Goal: Information Seeking & Learning: Learn about a topic

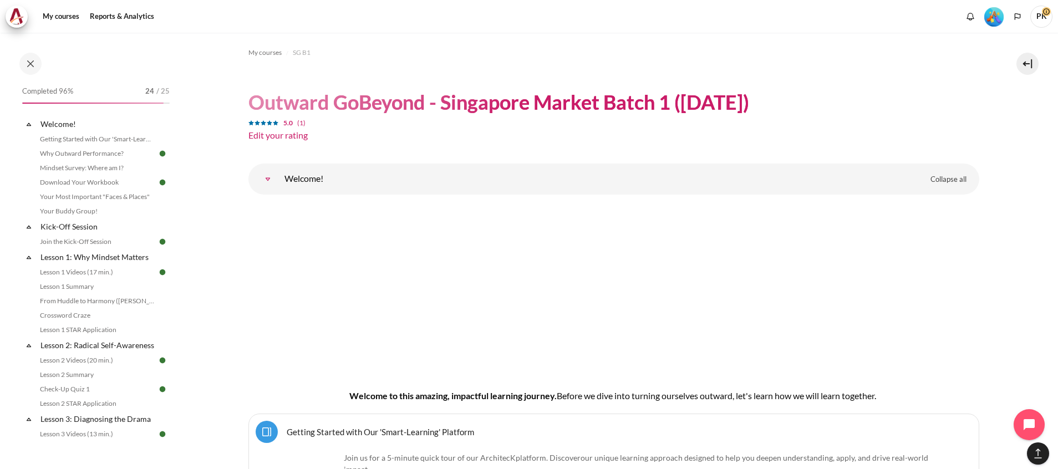
scroll to position [5877, 0]
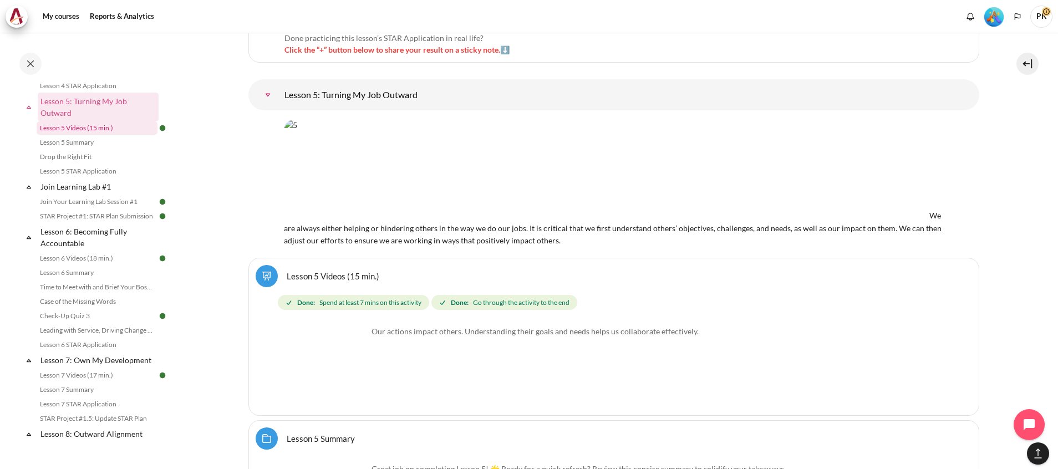
click at [119, 135] on link "Lesson 5 Videos (15 min.)" at bounding box center [97, 127] width 121 height 13
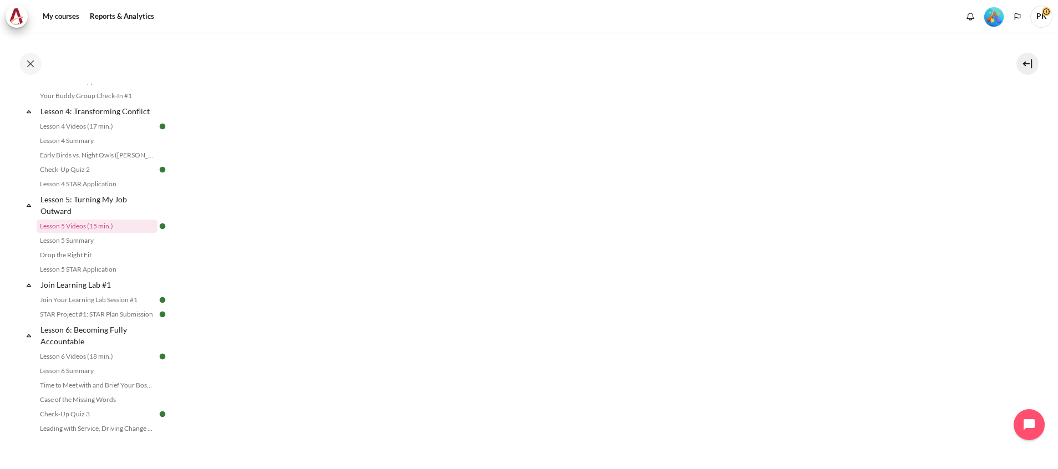
scroll to position [483, 0]
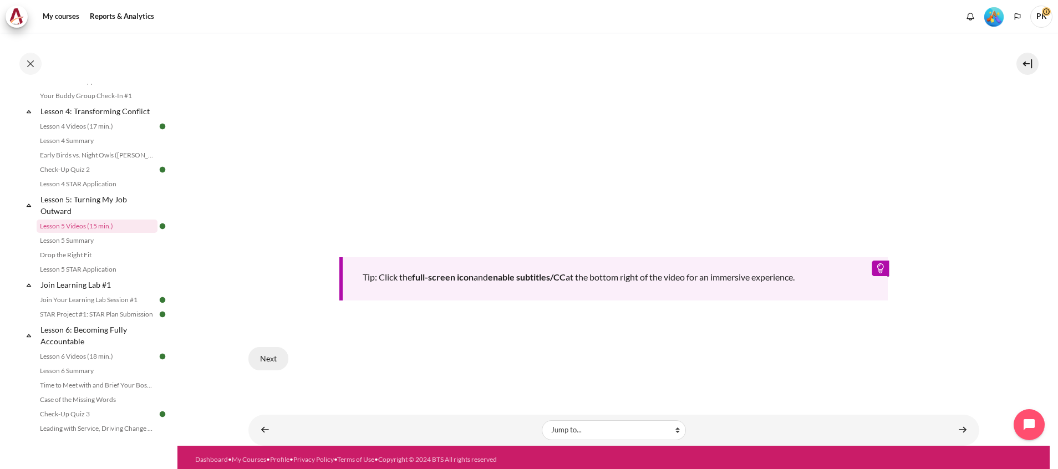
click at [267, 352] on button "Next" at bounding box center [268, 358] width 40 height 23
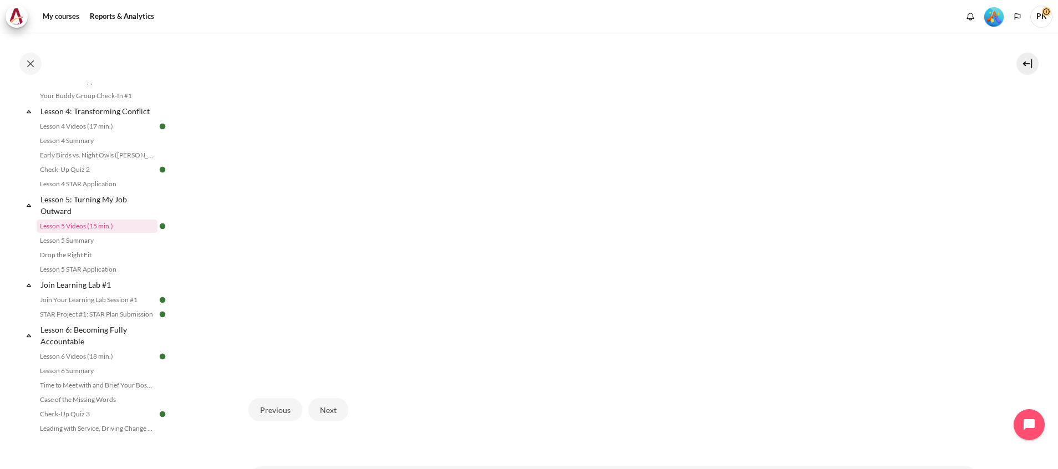
scroll to position [360, 0]
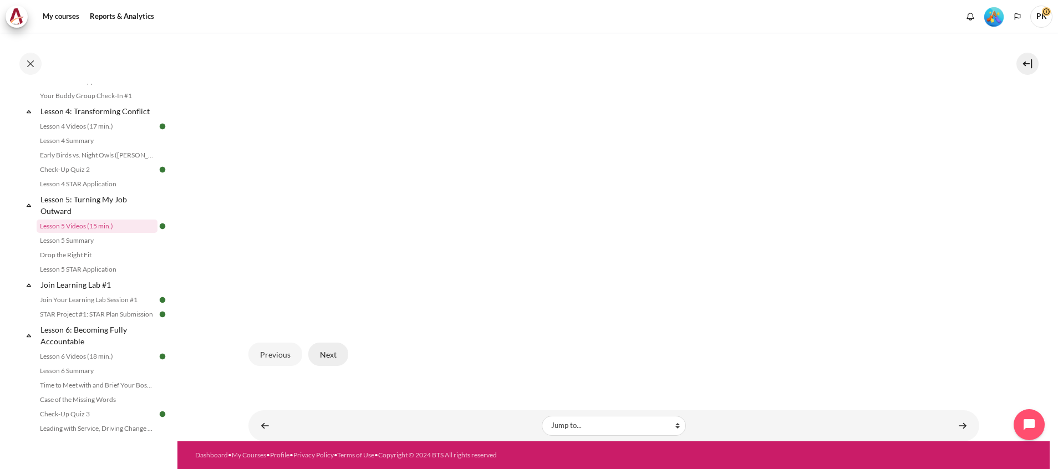
click at [331, 351] on button "Next" at bounding box center [328, 354] width 40 height 23
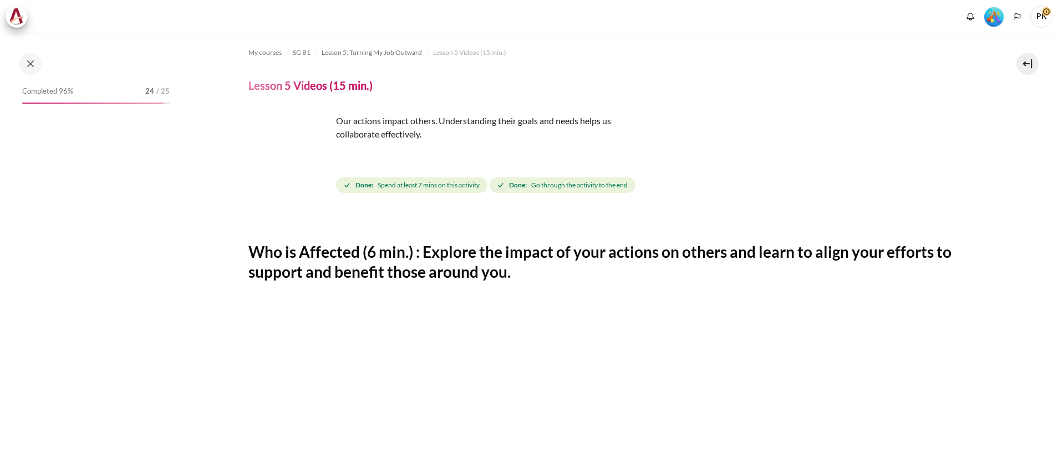
scroll to position [396, 0]
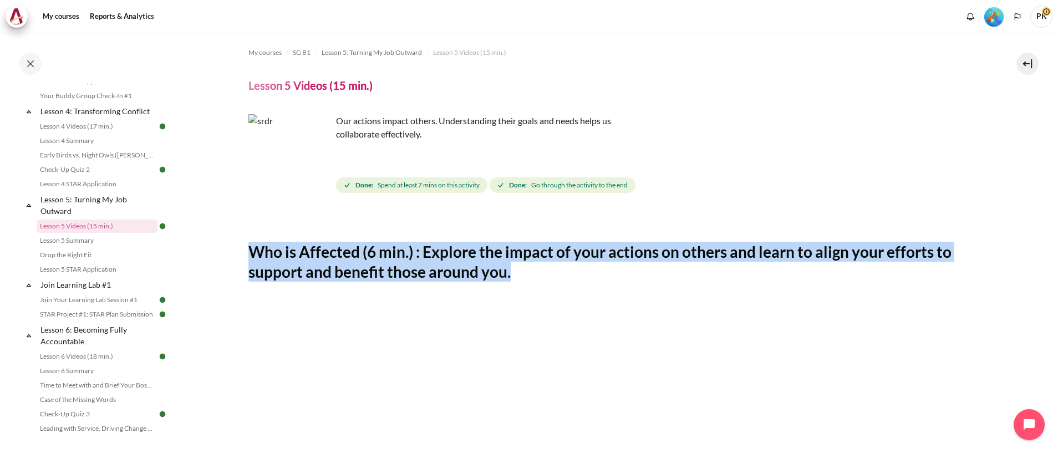
drag, startPoint x: 249, startPoint y: 253, endPoint x: 542, endPoint y: 268, distance: 293.8
click at [542, 268] on h2 "Who is Affected (6 min.) : Explore the impact of your actions on others and lea…" at bounding box center [613, 262] width 731 height 40
copy h2 "Who is Affected (6 min.) : Explore the impact of your actions on others and lea…"
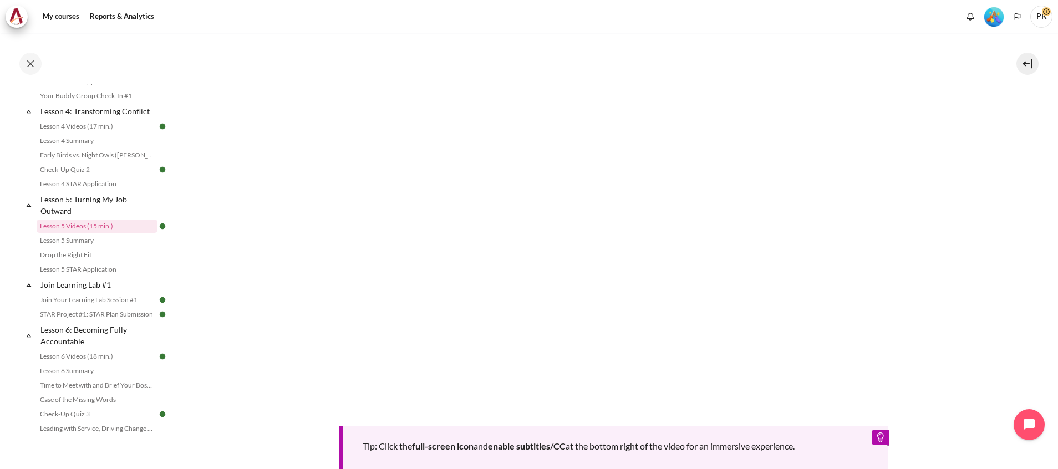
scroll to position [483, 0]
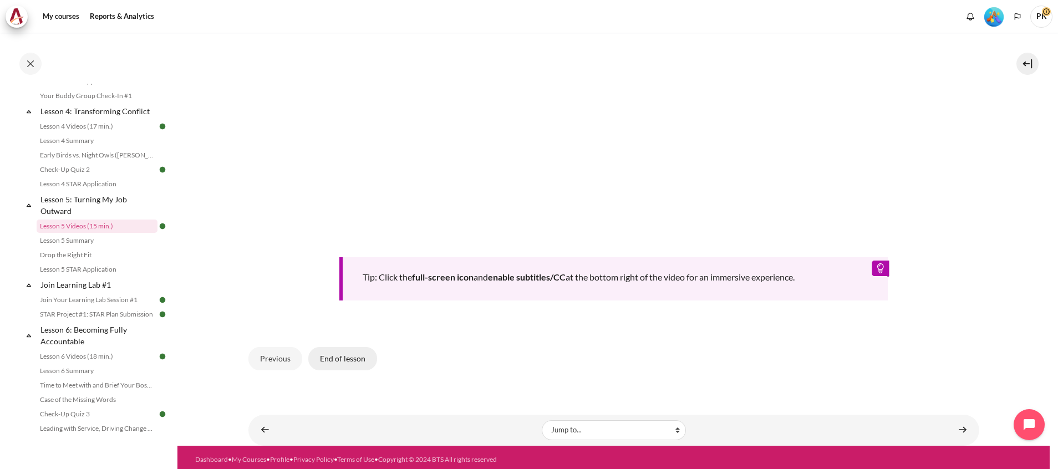
click at [354, 358] on button "End of lesson" at bounding box center [342, 358] width 69 height 23
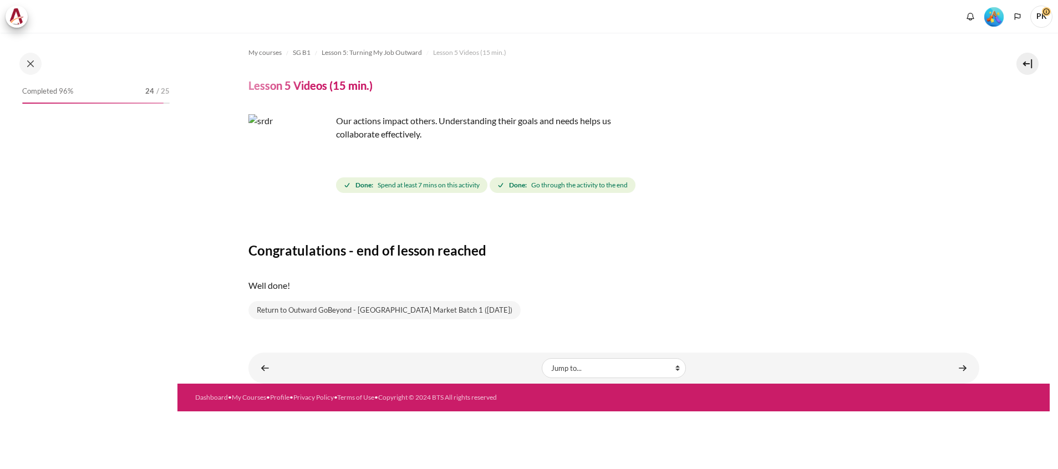
scroll to position [396, 0]
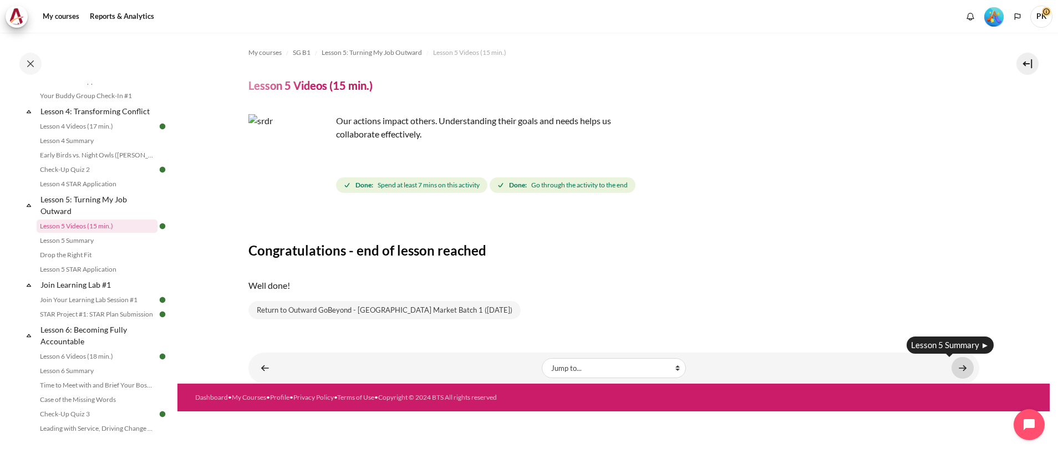
click at [965, 369] on link "Content" at bounding box center [963, 368] width 22 height 22
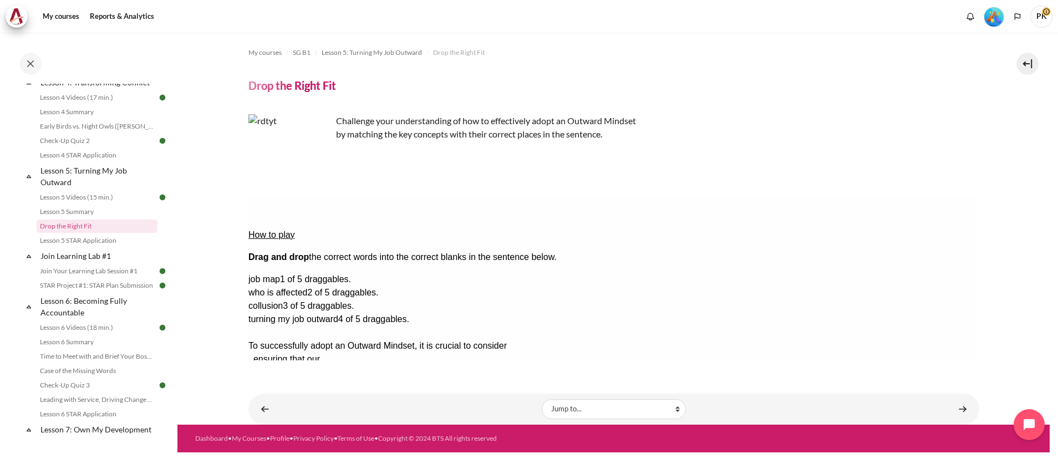
drag, startPoint x: 949, startPoint y: 314, endPoint x: 596, endPoint y: 240, distance: 361.1
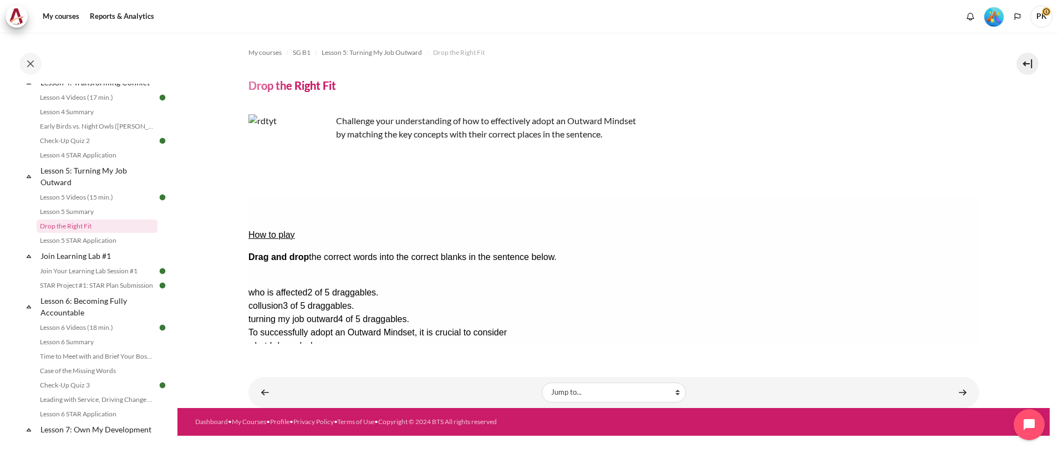
drag, startPoint x: 946, startPoint y: 242, endPoint x: 754, endPoint y: 225, distance: 192.1
drag, startPoint x: 948, startPoint y: 246, endPoint x: 760, endPoint y: 217, distance: 190.3
drag, startPoint x: 957, startPoint y: 248, endPoint x: 522, endPoint y: 262, distance: 434.5
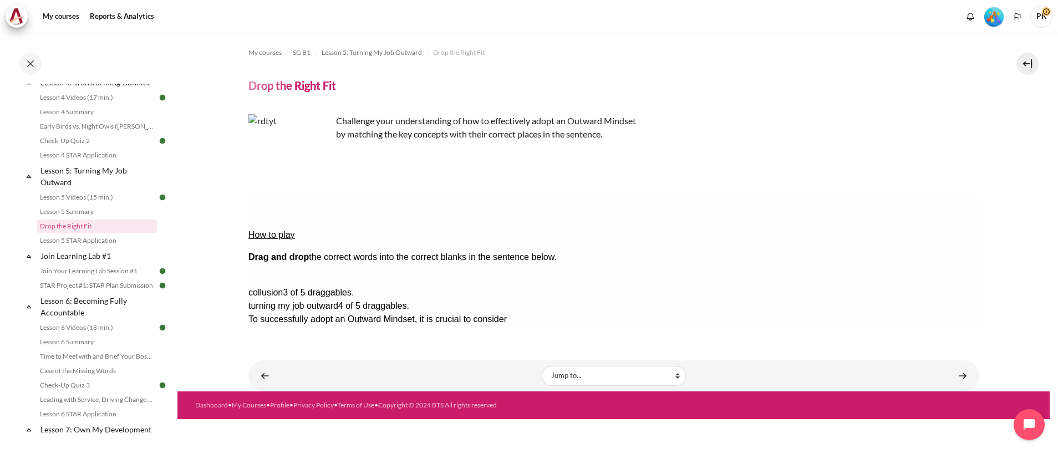
drag, startPoint x: 918, startPoint y: 248, endPoint x: 711, endPoint y: 264, distance: 207.5
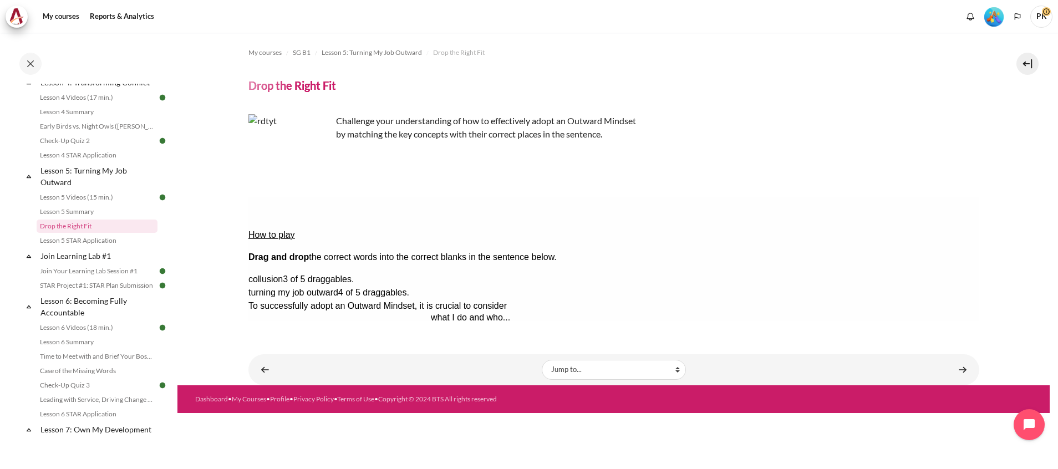
drag, startPoint x: 552, startPoint y: 241, endPoint x: 735, endPoint y: 239, distance: 183.1
drag, startPoint x: 924, startPoint y: 264, endPoint x: 565, endPoint y: 237, distance: 360.4
drag, startPoint x: 919, startPoint y: 248, endPoint x: 556, endPoint y: 226, distance: 362.9
drag, startPoint x: 904, startPoint y: 231, endPoint x: 537, endPoint y: 169, distance: 372.5
drag, startPoint x: 921, startPoint y: 266, endPoint x: 615, endPoint y: 269, distance: 306.2
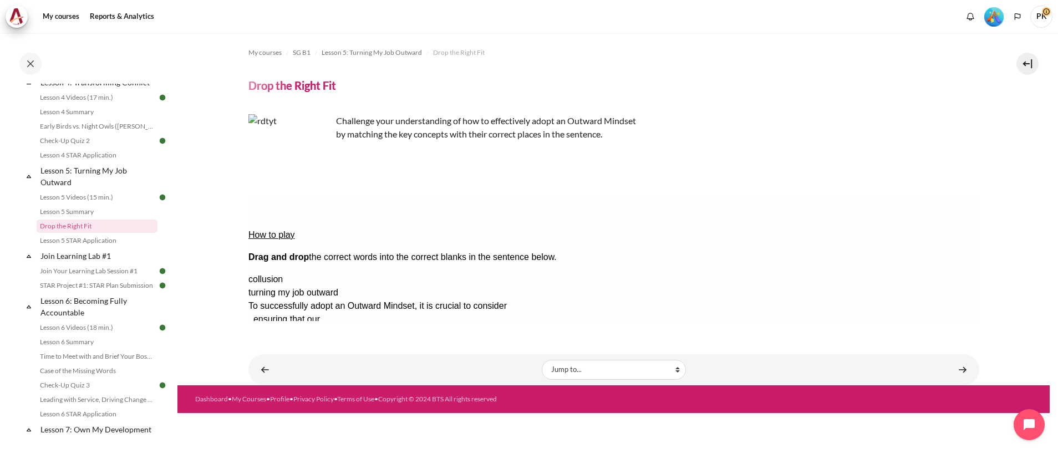
drag, startPoint x: 764, startPoint y: 247, endPoint x: 574, endPoint y: 231, distance: 190.3
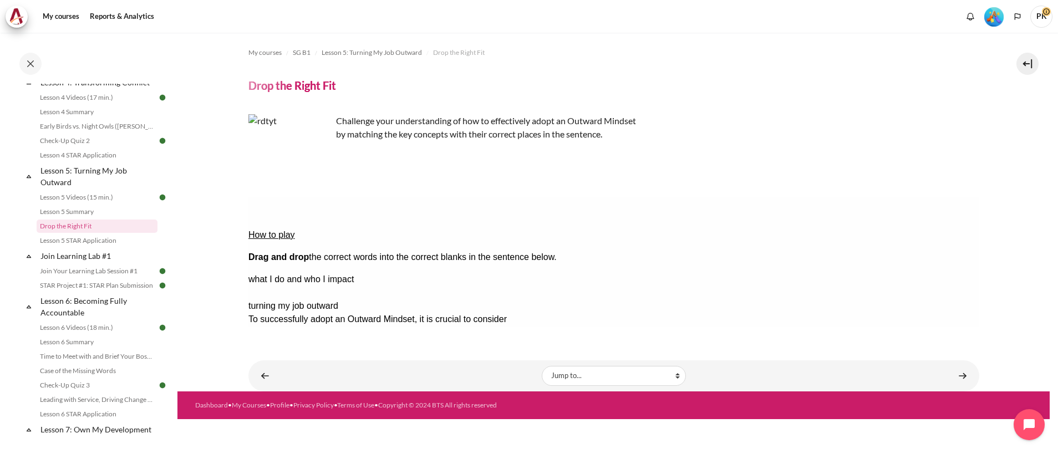
drag, startPoint x: 909, startPoint y: 265, endPoint x: 719, endPoint y: 239, distance: 191.0
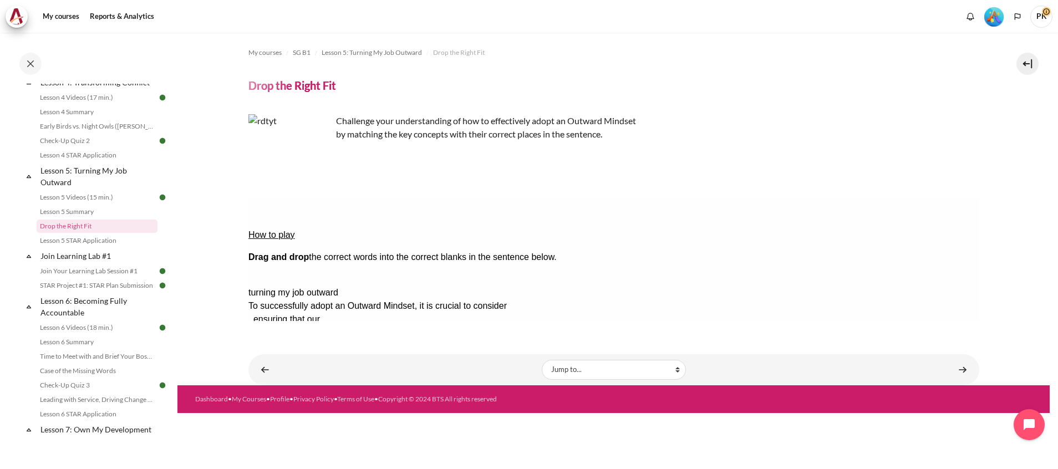
drag, startPoint x: 935, startPoint y: 245, endPoint x: 578, endPoint y: 200, distance: 359.5
drag, startPoint x: 960, startPoint y: 247, endPoint x: 591, endPoint y: 183, distance: 374.9
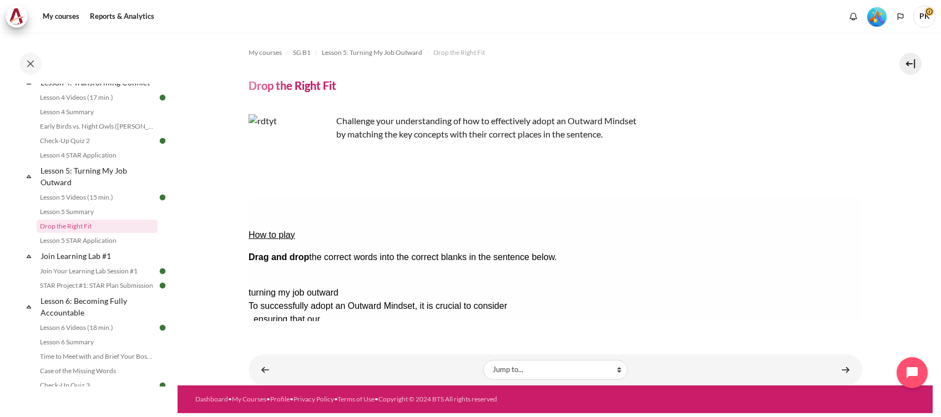
drag, startPoint x: 815, startPoint y: 245, endPoint x: 566, endPoint y: 214, distance: 251.0
click at [336, 313] on div "Drop Zone 1 contains draggable what I do and who...." at bounding box center [292, 313] width 88 height 0
drag, startPoint x: 770, startPoint y: 262, endPoint x: 530, endPoint y: 231, distance: 242.2
drag, startPoint x: 412, startPoint y: 273, endPoint x: 569, endPoint y: 243, distance: 159.2
drag, startPoint x: 837, startPoint y: 265, endPoint x: 448, endPoint y: 276, distance: 389.0
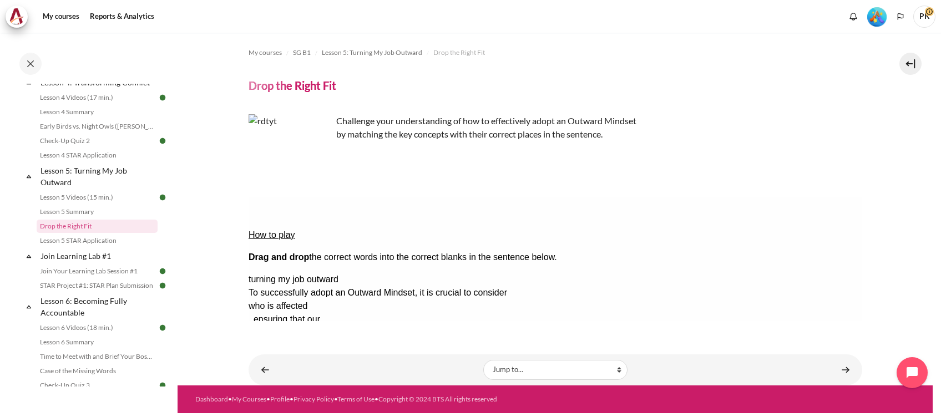
click at [277, 407] on button "Check Check the answers. The responses will be marked as correct, incorrect, or…" at bounding box center [263, 413] width 30 height 12
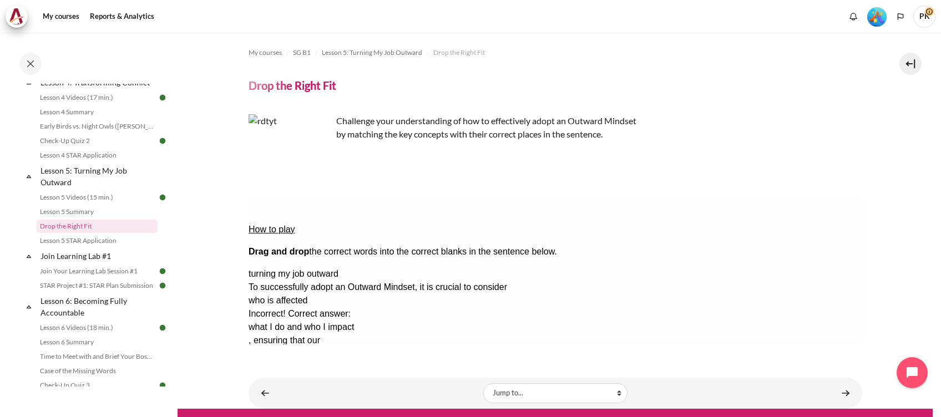
scroll to position [0, 0]
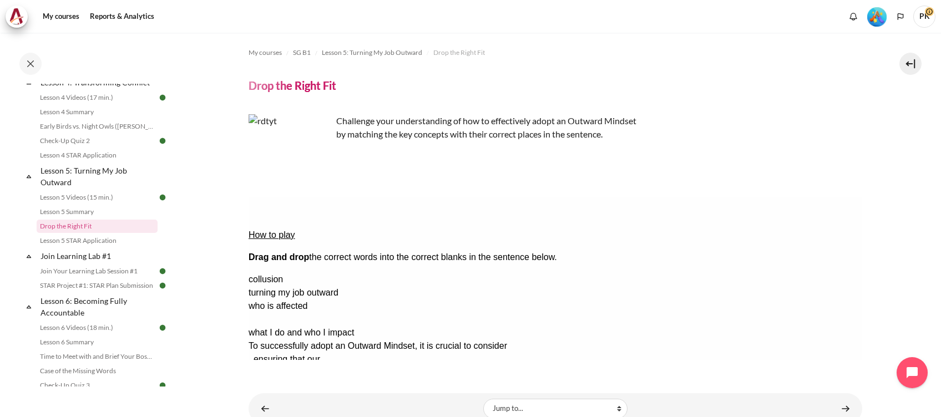
drag, startPoint x: 783, startPoint y: 295, endPoint x: 289, endPoint y: 257, distance: 495.6
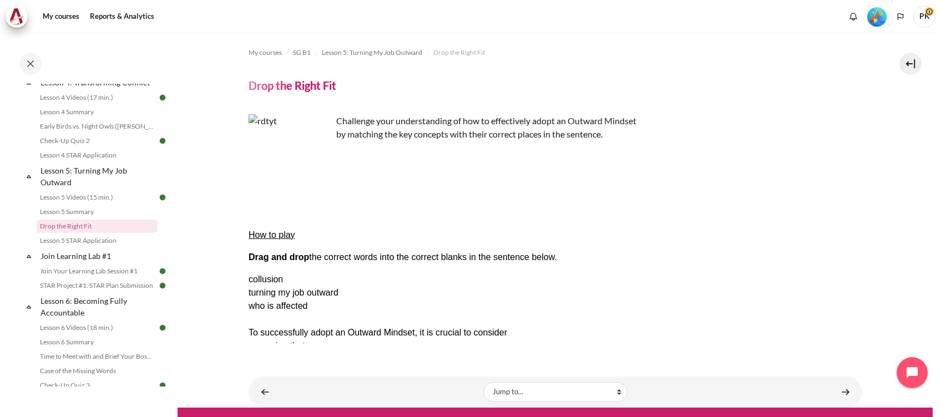
drag, startPoint x: 825, startPoint y: 300, endPoint x: 435, endPoint y: 278, distance: 390.5
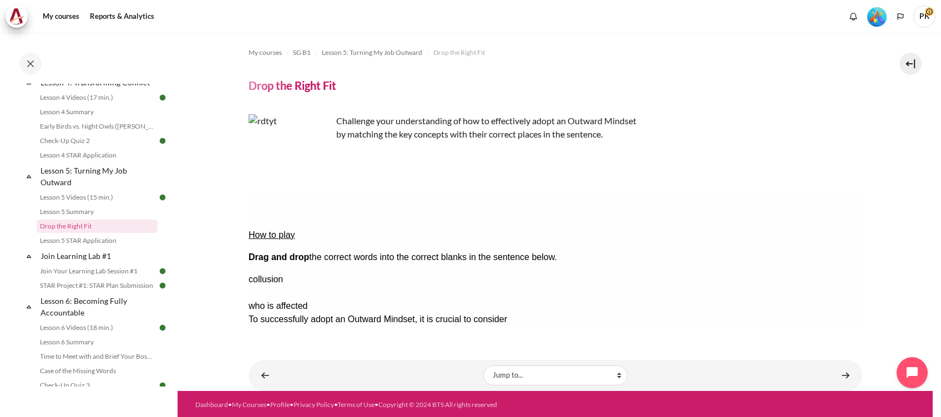
drag, startPoint x: 818, startPoint y: 263, endPoint x: 669, endPoint y: 259, distance: 148.2
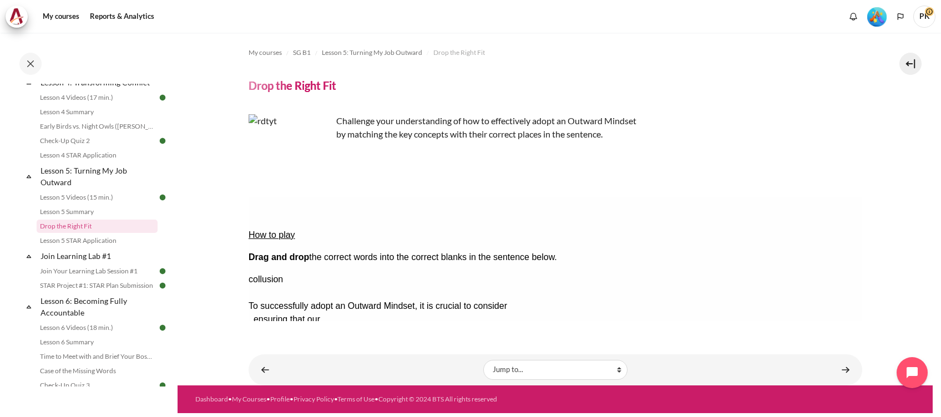
drag, startPoint x: 830, startPoint y: 265, endPoint x: 561, endPoint y: 233, distance: 270.3
drag, startPoint x: 810, startPoint y: 243, endPoint x: 632, endPoint y: 249, distance: 178.2
drag, startPoint x: 807, startPoint y: 265, endPoint x: 535, endPoint y: 235, distance: 273.4
drag, startPoint x: 821, startPoint y: 269, endPoint x: 552, endPoint y: 191, distance: 280.5
click at [278, 407] on button "Check Check the answers. The responses will be marked as correct, incorrect, or…" at bounding box center [263, 413] width 30 height 12
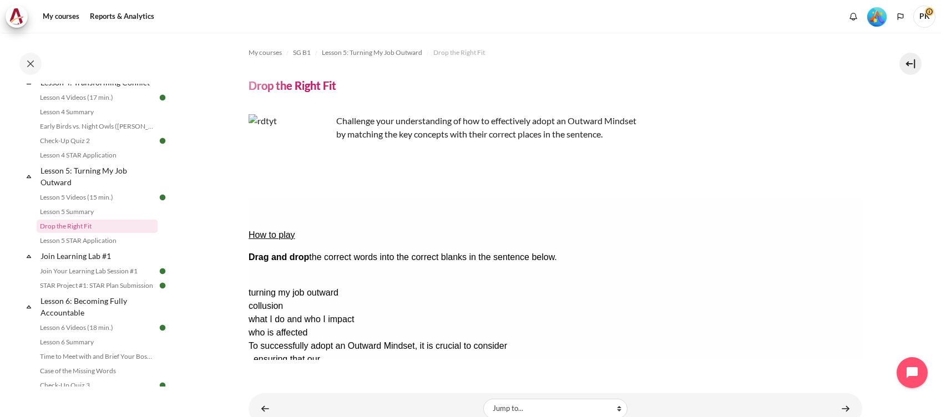
drag, startPoint x: 801, startPoint y: 243, endPoint x: 314, endPoint y: 253, distance: 487.1
drag, startPoint x: 793, startPoint y: 244, endPoint x: 666, endPoint y: 256, distance: 127.0
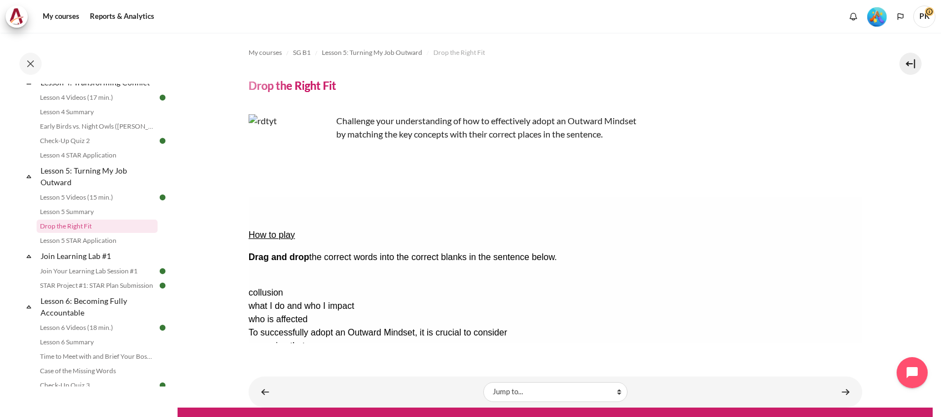
drag, startPoint x: 799, startPoint y: 243, endPoint x: 618, endPoint y: 334, distance: 201.9
drag, startPoint x: 666, startPoint y: 261, endPoint x: 272, endPoint y: 262, distance: 393.8
drag, startPoint x: 827, startPoint y: 246, endPoint x: 694, endPoint y: 258, distance: 133.7
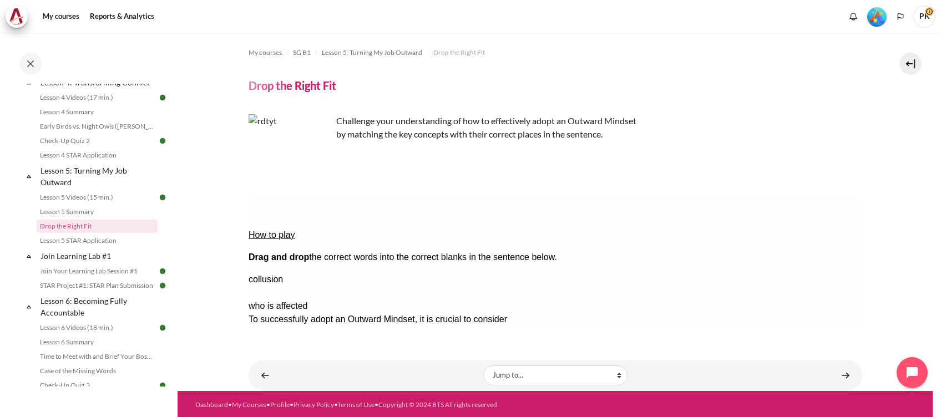
drag, startPoint x: 826, startPoint y: 261, endPoint x: 444, endPoint y: 271, distance: 382.3
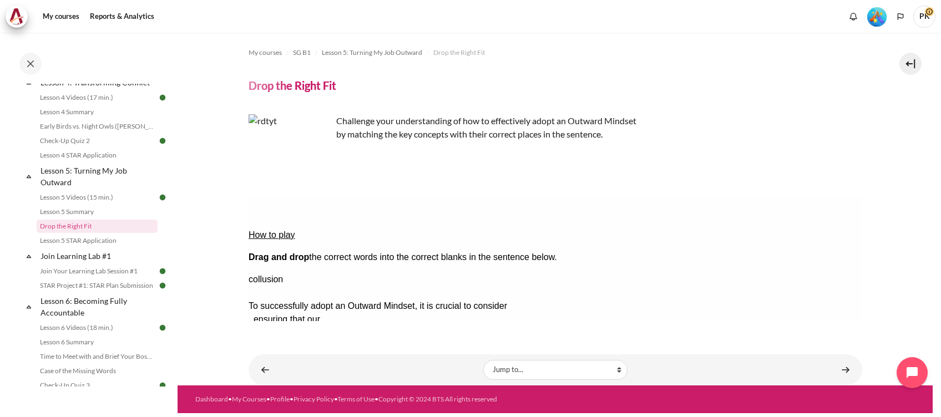
drag, startPoint x: 830, startPoint y: 263, endPoint x: 570, endPoint y: 234, distance: 262.3
drag, startPoint x: 814, startPoint y: 247, endPoint x: 425, endPoint y: 192, distance: 392.1
drag, startPoint x: 817, startPoint y: 241, endPoint x: 551, endPoint y: 148, distance: 282.1
drag, startPoint x: 824, startPoint y: 242, endPoint x: 556, endPoint y: 200, distance: 270.7
drag, startPoint x: 819, startPoint y: 247, endPoint x: 539, endPoint y: 240, distance: 280.2
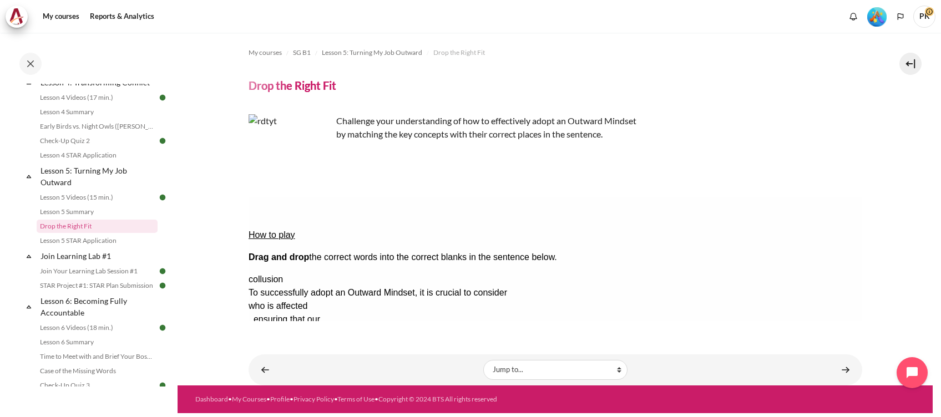
click at [336, 300] on div "who is affected" at bounding box center [292, 306] width 88 height 13
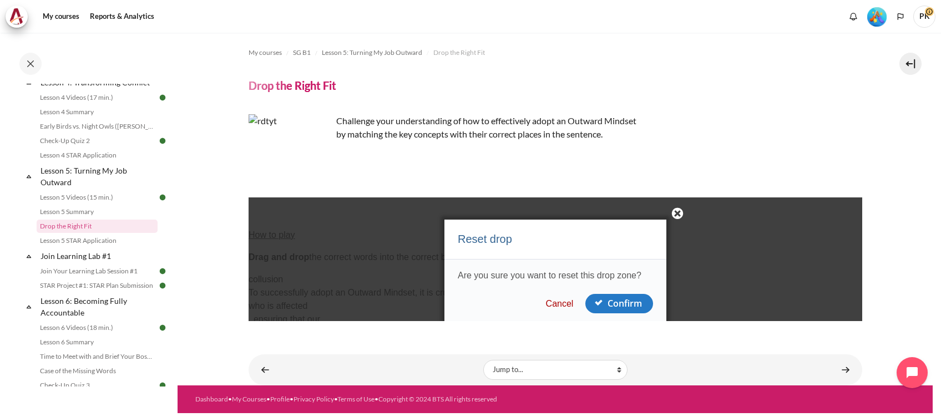
click at [876, 192] on section "My courses SG B1 Lesson 5: Turning My Job Outward Drop the Right Fit Drop the R…" at bounding box center [554, 209] width 755 height 353
drag, startPoint x: 557, startPoint y: 302, endPoint x: 580, endPoint y: 302, distance: 23.3
click at [557, 302] on button "Cancel" at bounding box center [559, 303] width 34 height 11
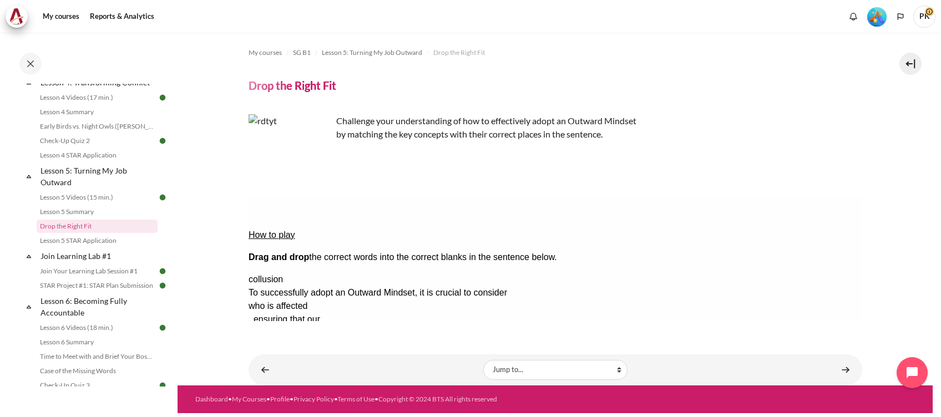
click at [276, 407] on button "Check Check the answers. The responses will be marked as correct, incorrect, or…" at bounding box center [263, 413] width 30 height 12
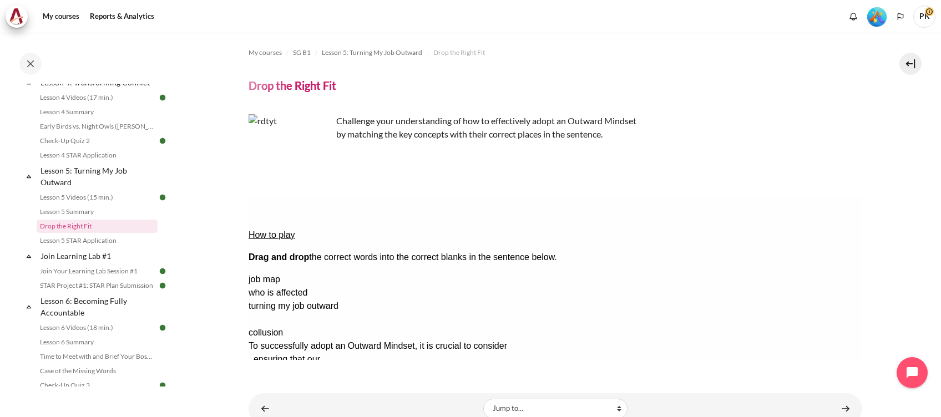
drag, startPoint x: 814, startPoint y: 293, endPoint x: 580, endPoint y: 222, distance: 244.8
drag, startPoint x: 744, startPoint y: 248, endPoint x: 513, endPoint y: 253, distance: 231.3
drag, startPoint x: 752, startPoint y: 253, endPoint x: 711, endPoint y: 237, distance: 44.6
click at [699, 232] on div "How to play Drag and drop the correct words into the correct blanks in the sent…" at bounding box center [554, 308] width 613 height 222
drag, startPoint x: 769, startPoint y: 252, endPoint x: 770, endPoint y: 371, distance: 118.1
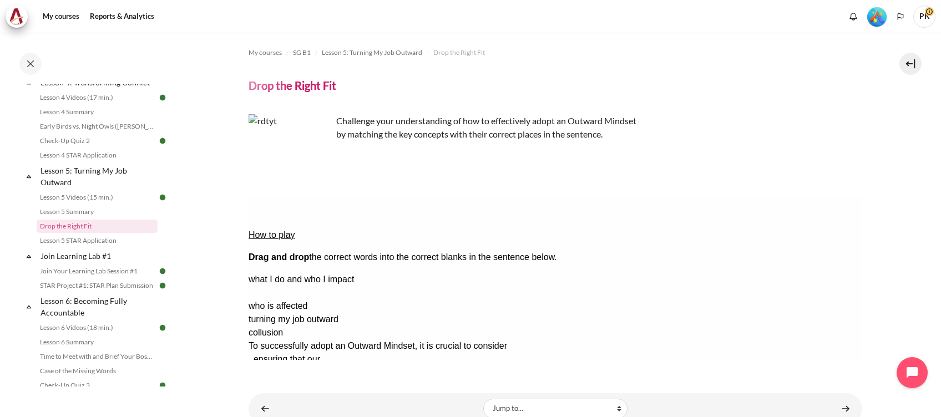
drag, startPoint x: 778, startPoint y: 268, endPoint x: 263, endPoint y: 263, distance: 514.8
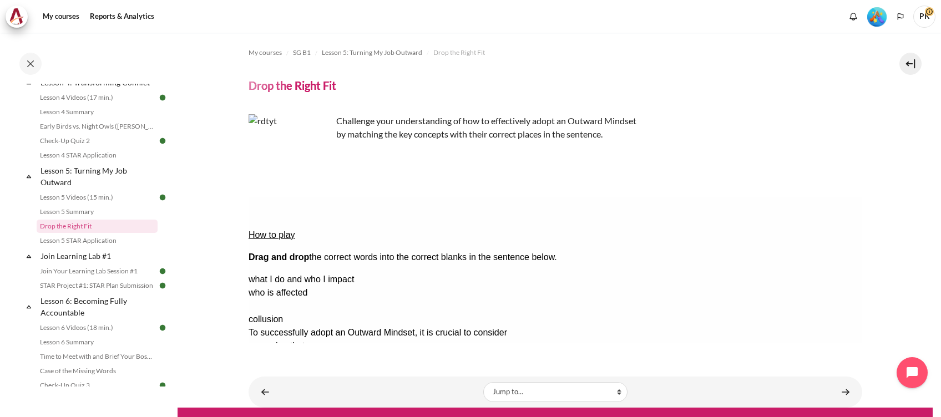
drag, startPoint x: 796, startPoint y: 281, endPoint x: 645, endPoint y: 259, distance: 152.4
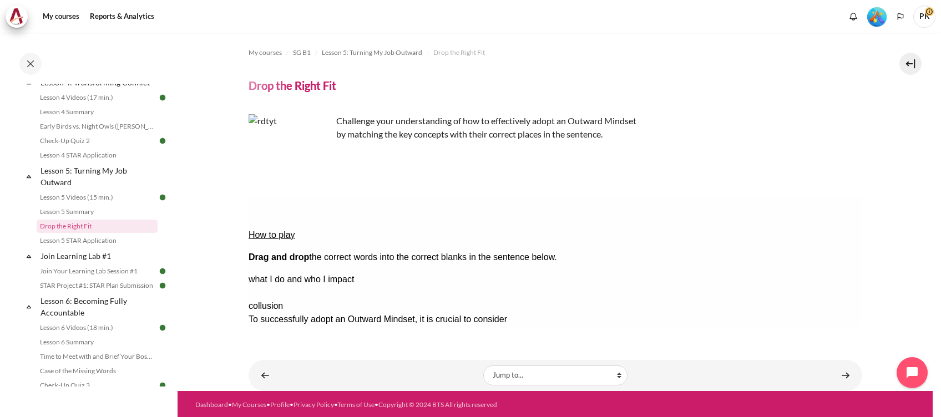
drag, startPoint x: 802, startPoint y: 263, endPoint x: 420, endPoint y: 271, distance: 382.2
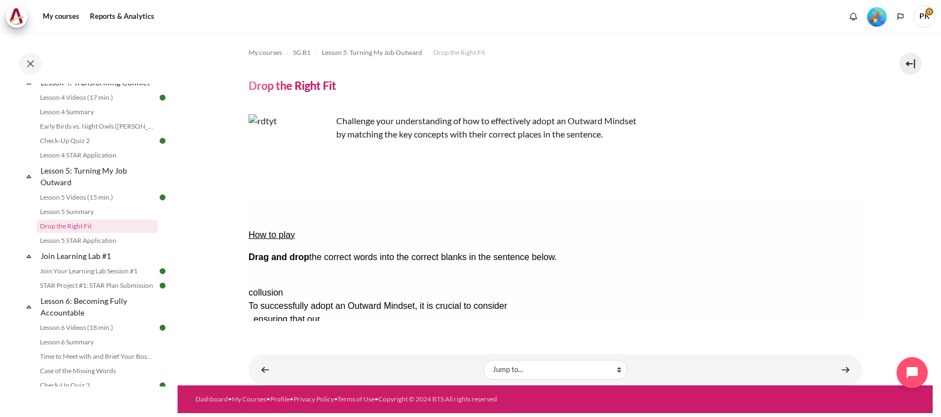
drag, startPoint x: 772, startPoint y: 245, endPoint x: 530, endPoint y: 108, distance: 277.9
drag, startPoint x: 764, startPoint y: 271, endPoint x: 765, endPoint y: 222, distance: 49.4
click at [765, 222] on div "How to play Drag and drop the correct words into the correct blanks in the sent…" at bounding box center [554, 308] width 613 height 222
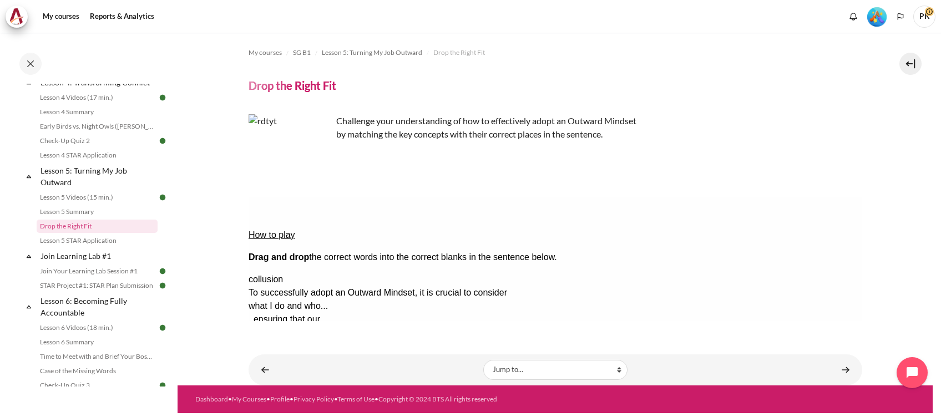
drag, startPoint x: 648, startPoint y: 323, endPoint x: 402, endPoint y: 123, distance: 317.8
click at [648, 323] on div "My courses SG B1 Lesson 5: Turning My Job Outward Drop the Right Fit Drop the R…" at bounding box center [554, 185] width 613 height 305
click at [271, 407] on button "Check Check the answers. The responses will be marked as correct, incorrect, or…" at bounding box center [263, 413] width 30 height 12
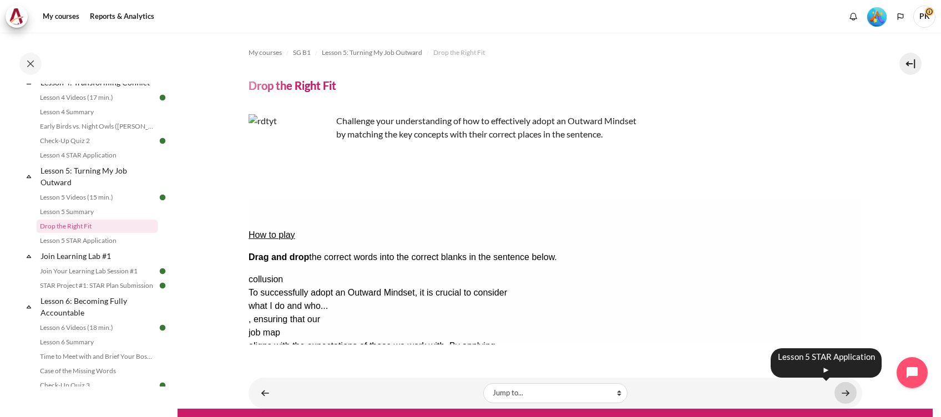
click at [834, 393] on link "Content" at bounding box center [845, 393] width 22 height 22
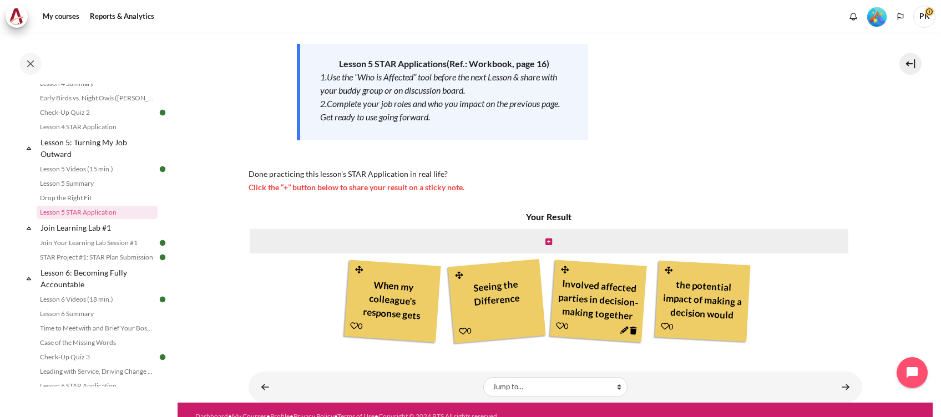
scroll to position [185, 0]
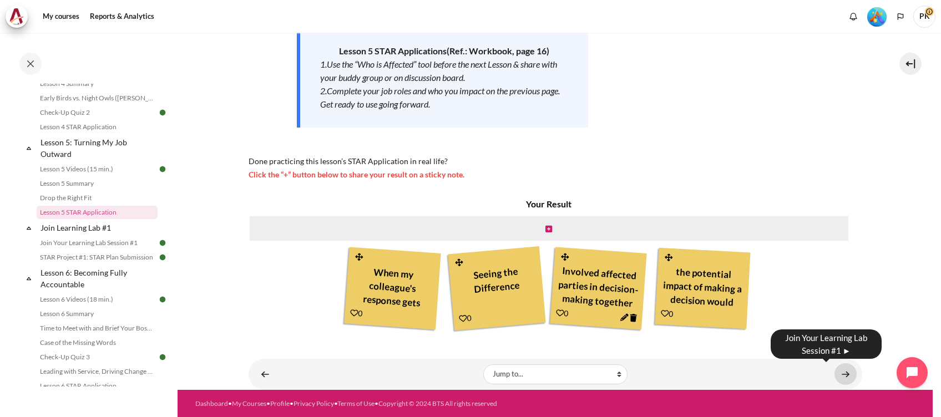
click at [836, 372] on link "Content" at bounding box center [845, 374] width 22 height 22
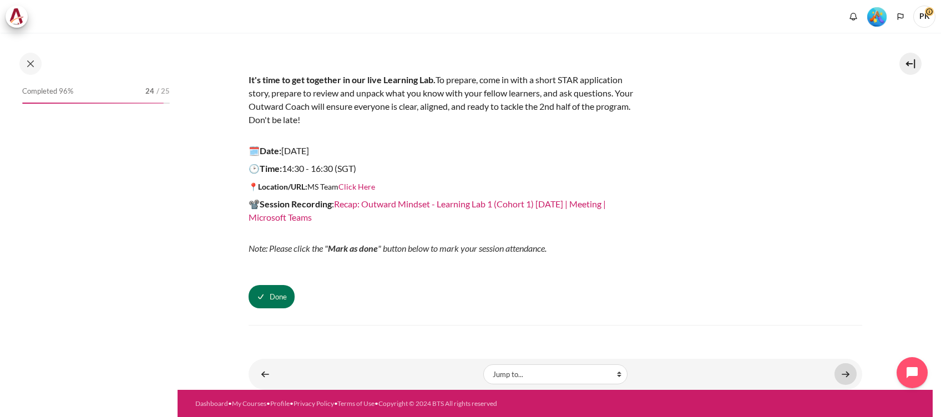
click at [839, 375] on link "Content" at bounding box center [845, 374] width 22 height 22
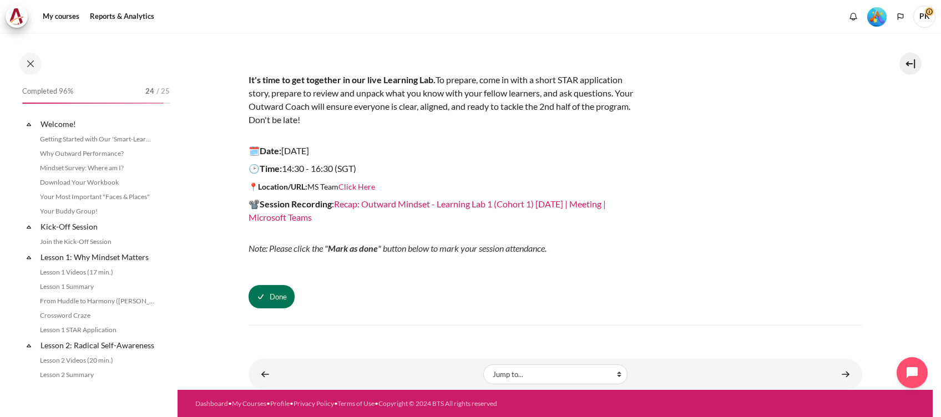
scroll to position [484, 0]
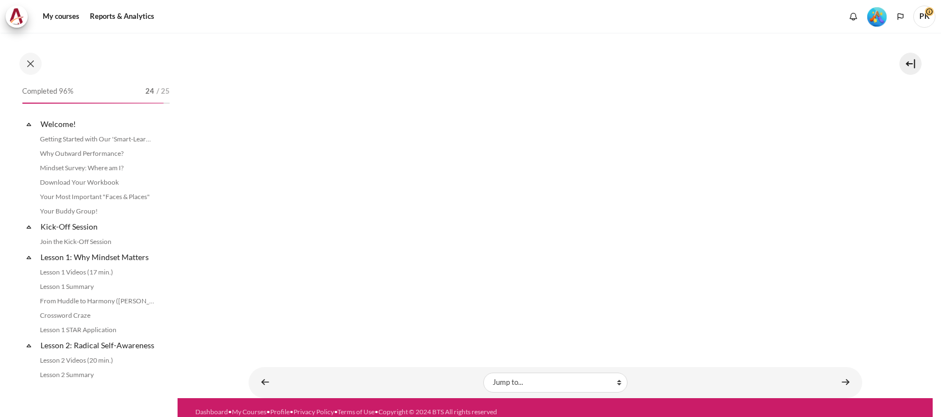
scroll to position [498, 0]
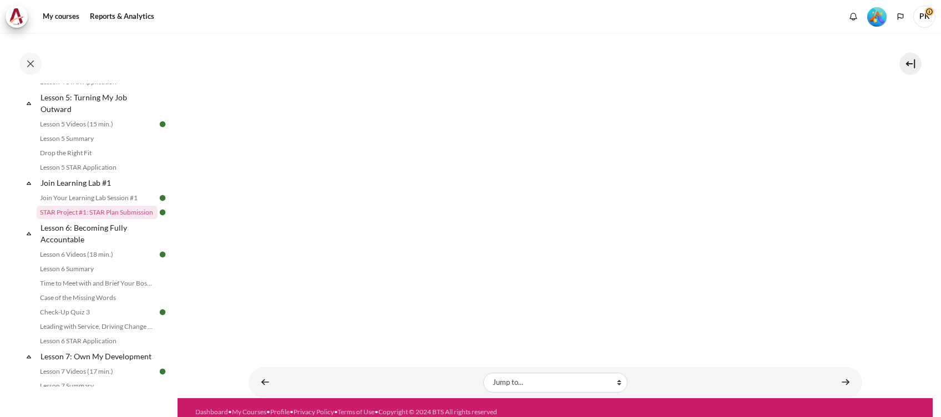
click at [825, 376] on div "Content" at bounding box center [756, 382] width 201 height 13
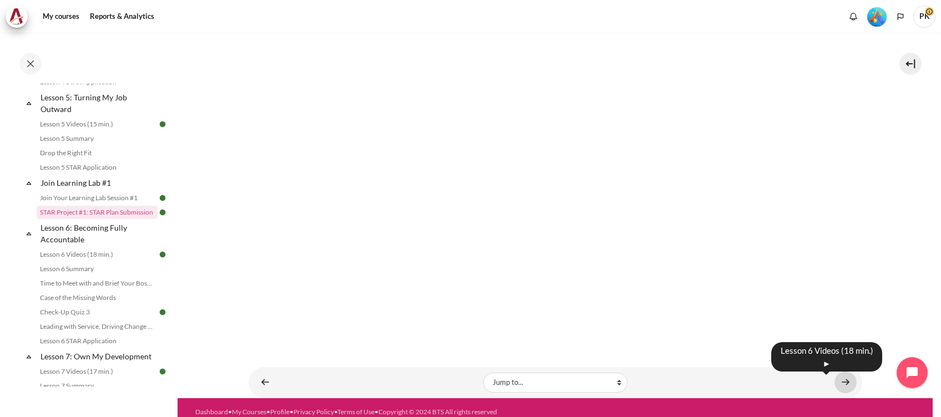
click at [835, 374] on link "Content" at bounding box center [845, 383] width 22 height 22
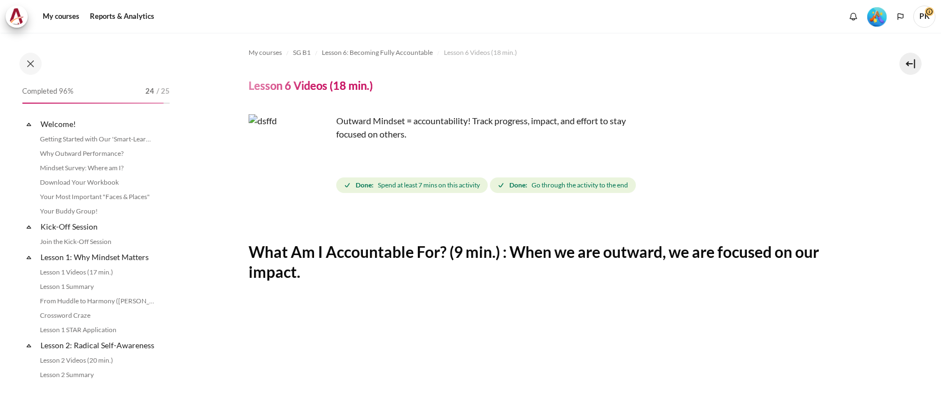
scroll to position [541, 0]
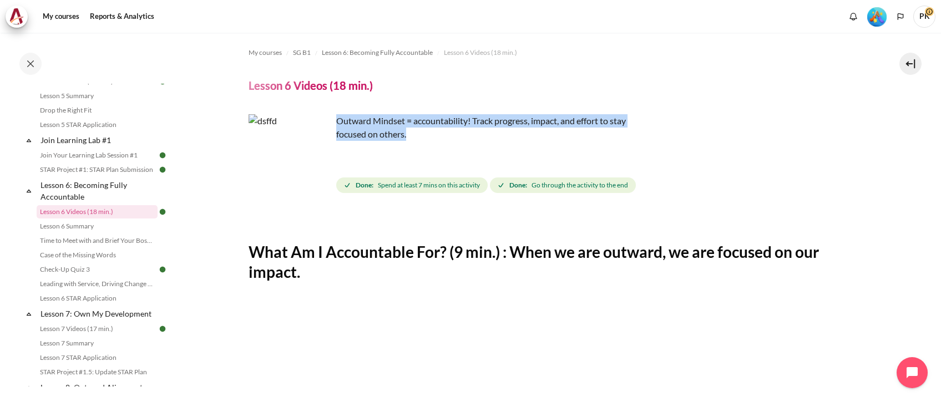
drag, startPoint x: 336, startPoint y: 118, endPoint x: 418, endPoint y: 138, distance: 85.0
click at [418, 138] on p "Outward Mindset = accountability! Track progress, impact, and effort to stay fo…" at bounding box center [442, 127] width 388 height 27
copy p "Outward Mindset = accountability! Track progress, impact, and effort to stay fo…"
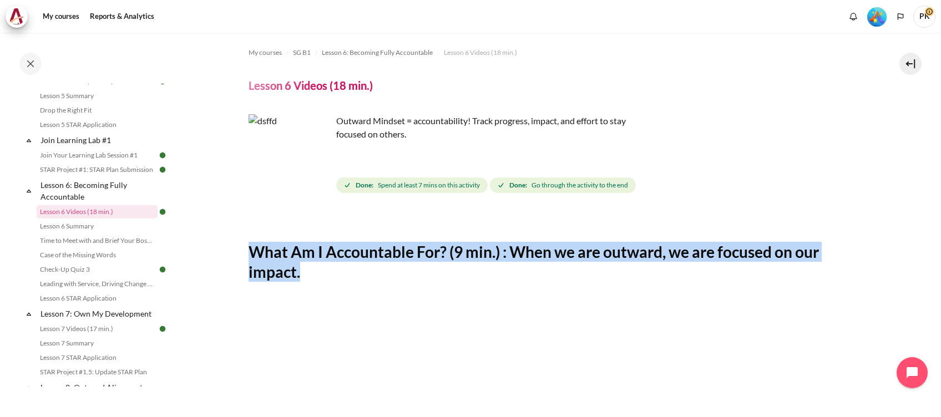
drag, startPoint x: 246, startPoint y: 249, endPoint x: 318, endPoint y: 280, distance: 77.8
click at [83, 204] on link "Lesson 6: Becoming Fully Accountable" at bounding box center [98, 190] width 119 height 27
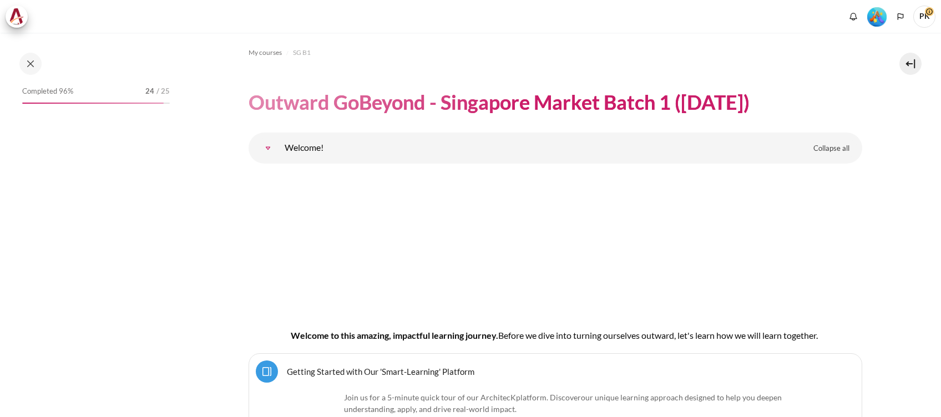
scroll to position [7194, 0]
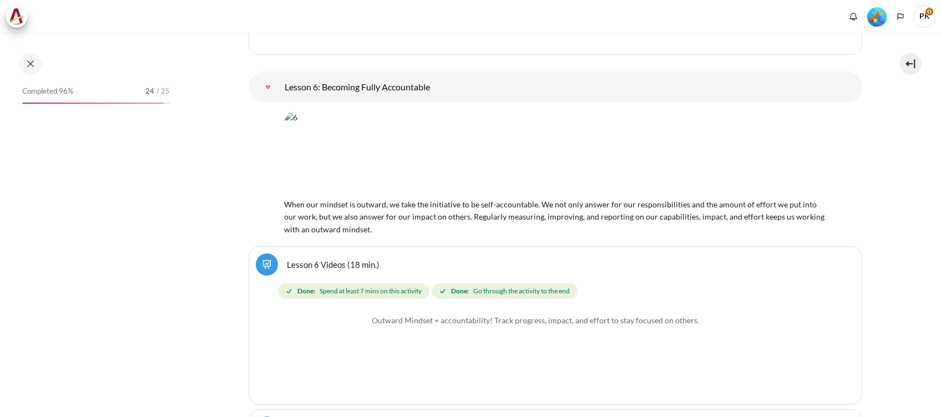
click at [356, 219] on div "When our mindset is outward, we take the initiative to be self-accountable. We …" at bounding box center [555, 173] width 542 height 124
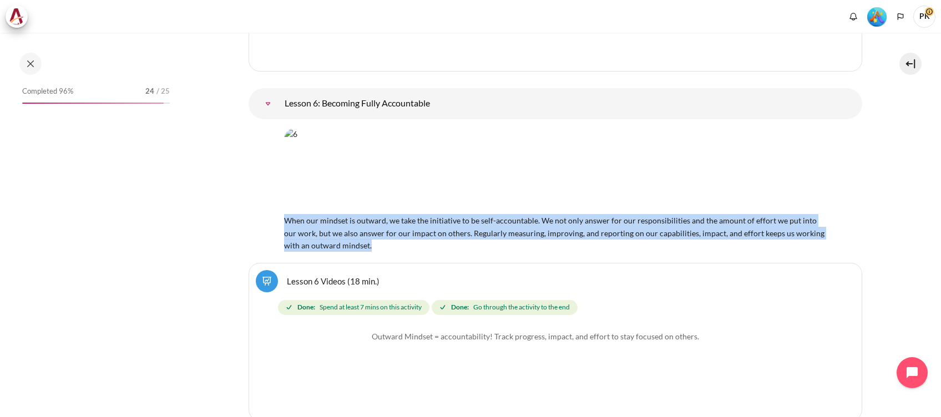
drag, startPoint x: 359, startPoint y: 225, endPoint x: 272, endPoint y: 198, distance: 91.6
click at [272, 198] on div "When our mindset is outward, we take the initiative to be self-accountable. We …" at bounding box center [554, 190] width 613 height 124
copy span "When our mindset is outward, we take the initiative to be self-accountable. We …"
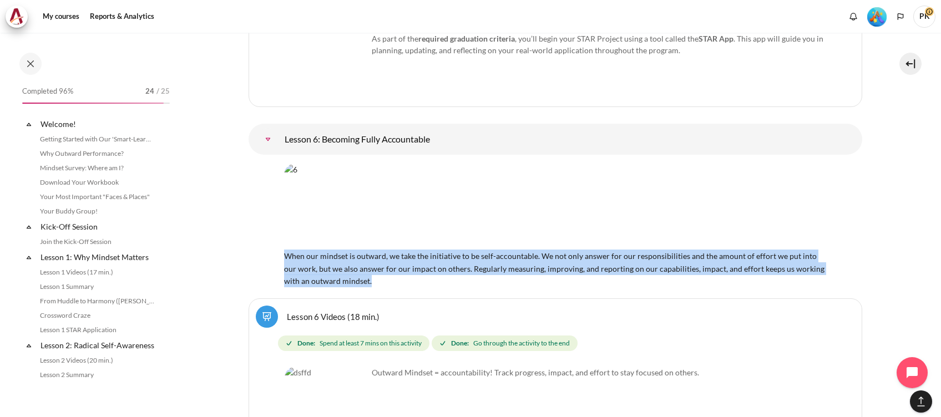
scroll to position [612, 0]
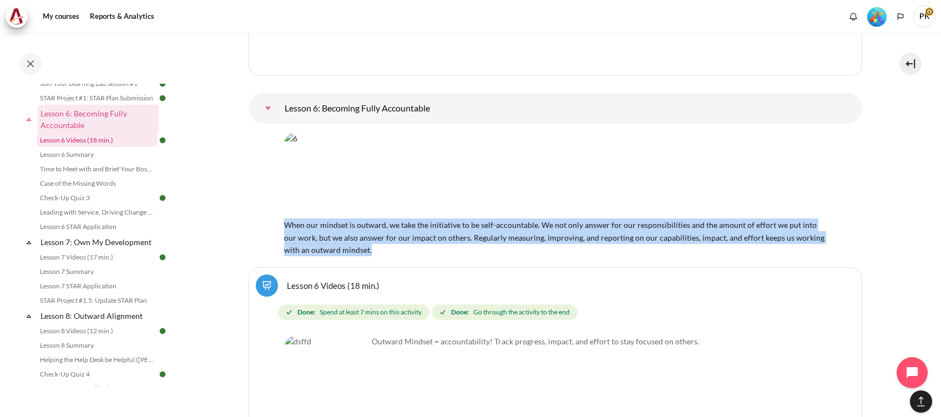
click at [82, 147] on link "Lesson 6 Videos (18 min.)" at bounding box center [97, 140] width 121 height 13
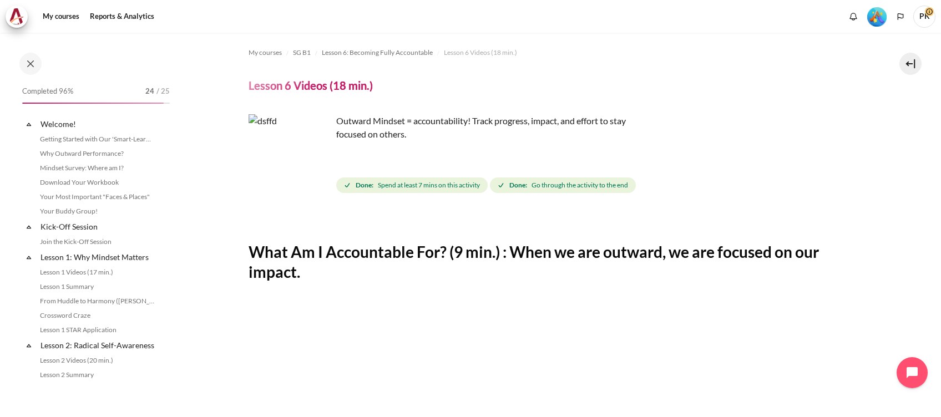
scroll to position [541, 0]
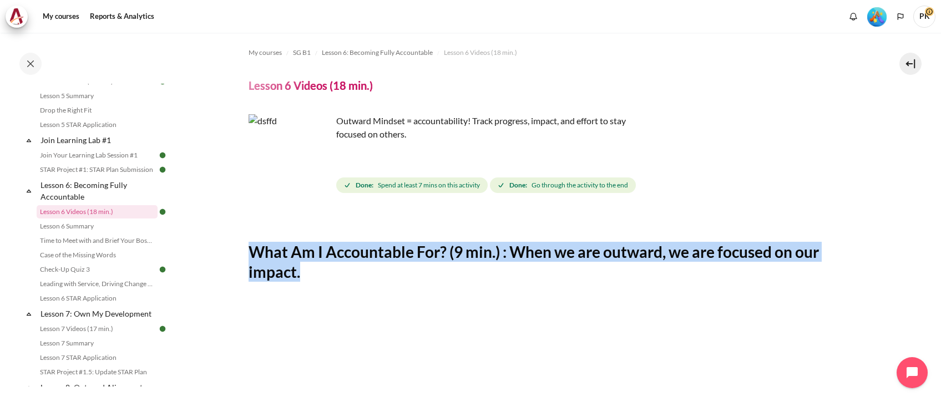
drag, startPoint x: 247, startPoint y: 253, endPoint x: 301, endPoint y: 275, distance: 58.0
copy h2 "What Am I Accountable For? (9 min.) : When we are outward, we are focused on ou…"
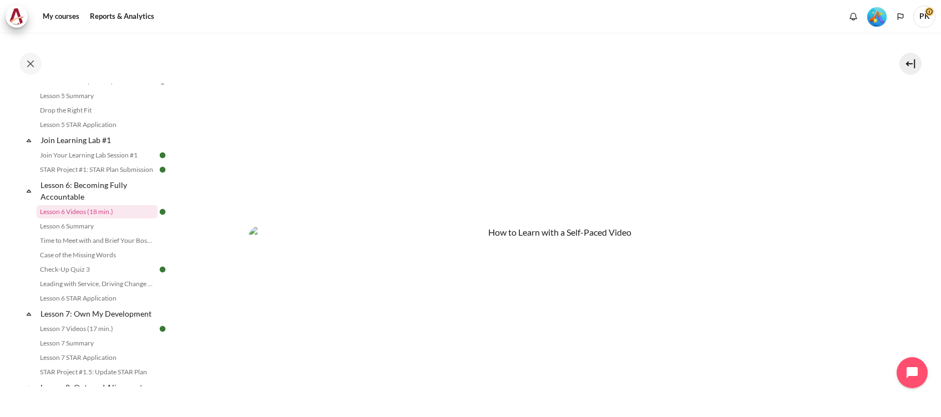
scroll to position [599, 0]
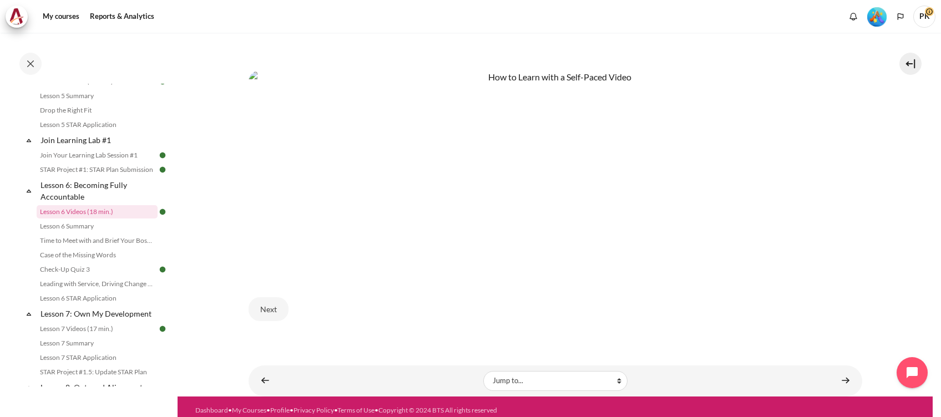
drag, startPoint x: 283, startPoint y: 299, endPoint x: 293, endPoint y: 300, distance: 10.0
click at [282, 300] on button "Next" at bounding box center [268, 308] width 40 height 23
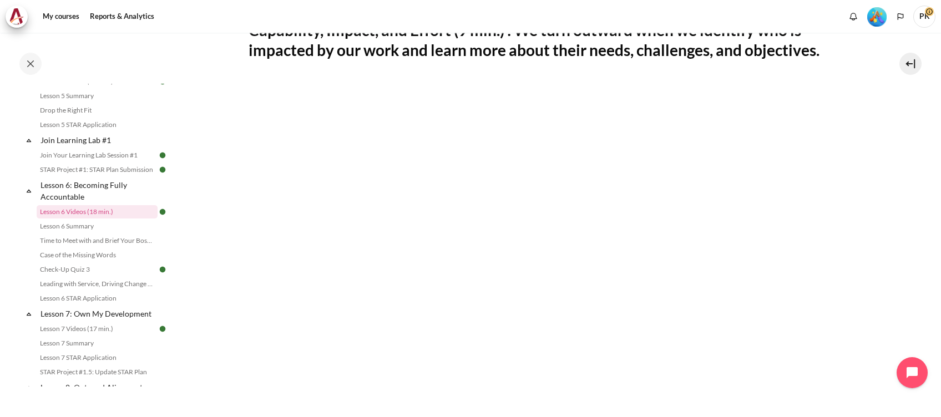
scroll to position [74, 0]
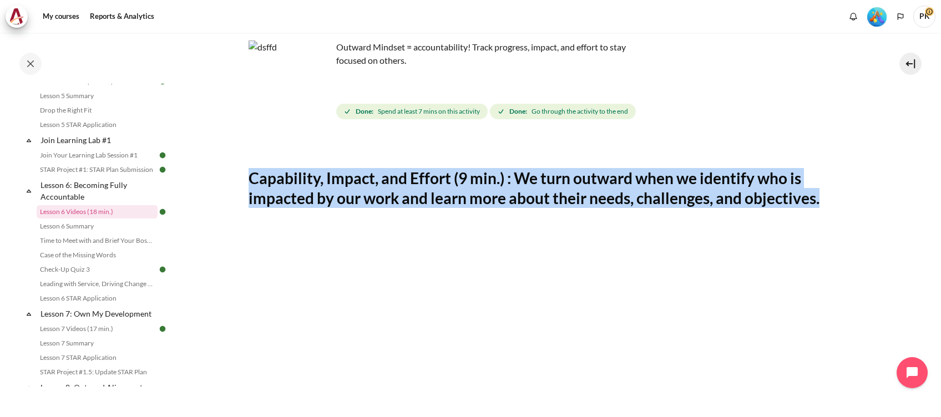
drag, startPoint x: 249, startPoint y: 177, endPoint x: 887, endPoint y: 196, distance: 638.7
click at [887, 196] on section "My courses SG B1 Lesson 6: Becoming Fully Accountable Lesson 6 Videos (18 min.)…" at bounding box center [554, 380] width 755 height 843
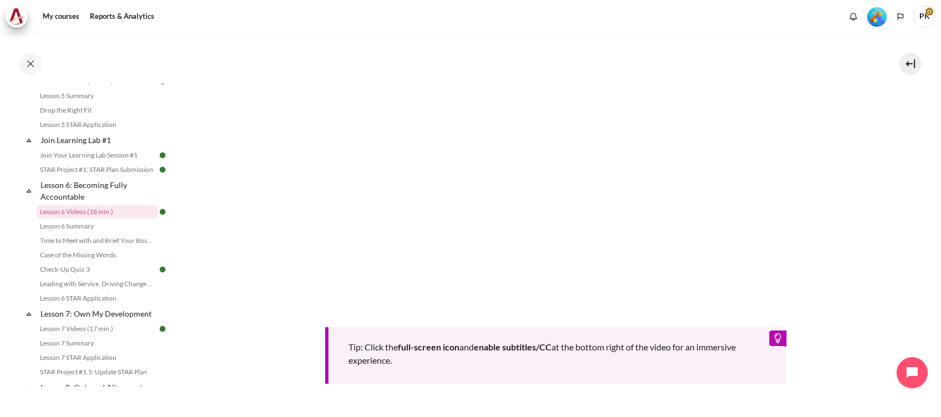
scroll to position [481, 0]
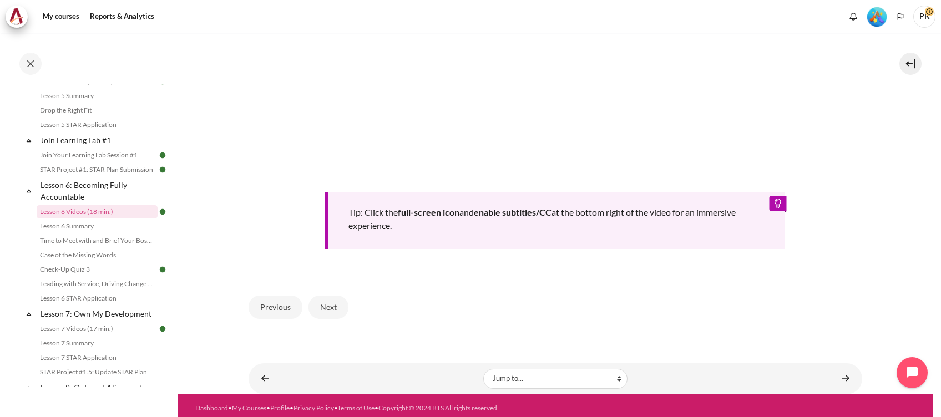
drag, startPoint x: 332, startPoint y: 300, endPoint x: 390, endPoint y: 303, distance: 58.9
click at [331, 301] on button "Next" at bounding box center [328, 307] width 40 height 23
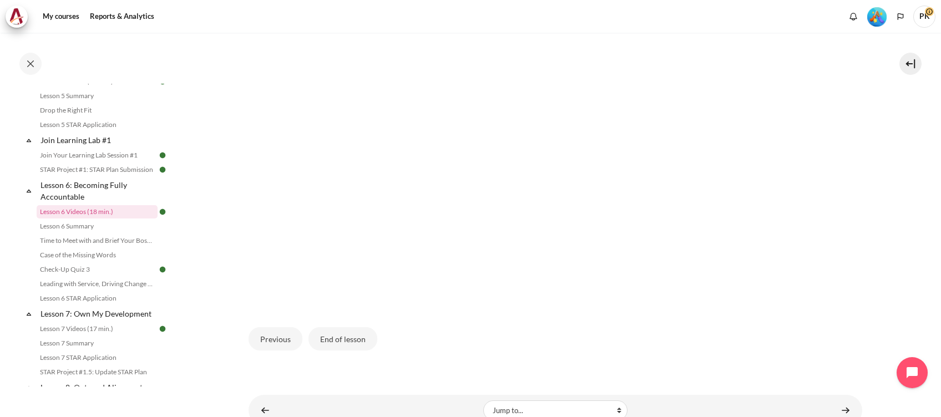
scroll to position [353, 0]
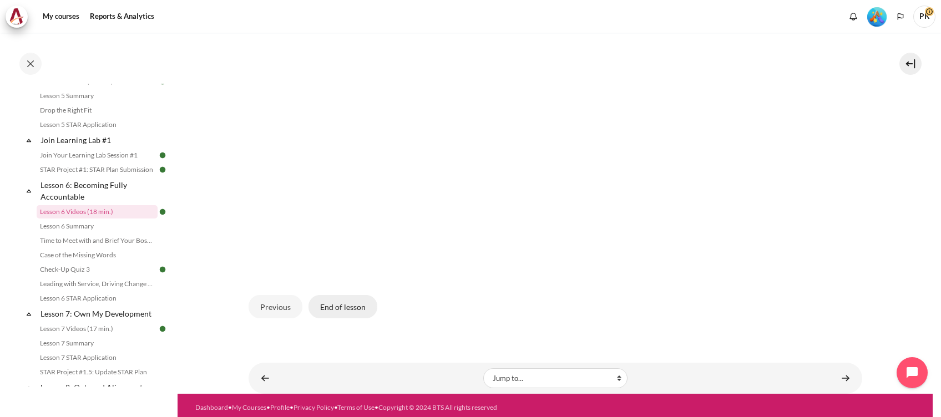
drag, startPoint x: 336, startPoint y: 303, endPoint x: 351, endPoint y: 307, distance: 14.8
click at [341, 306] on button "End of lesson" at bounding box center [342, 306] width 69 height 23
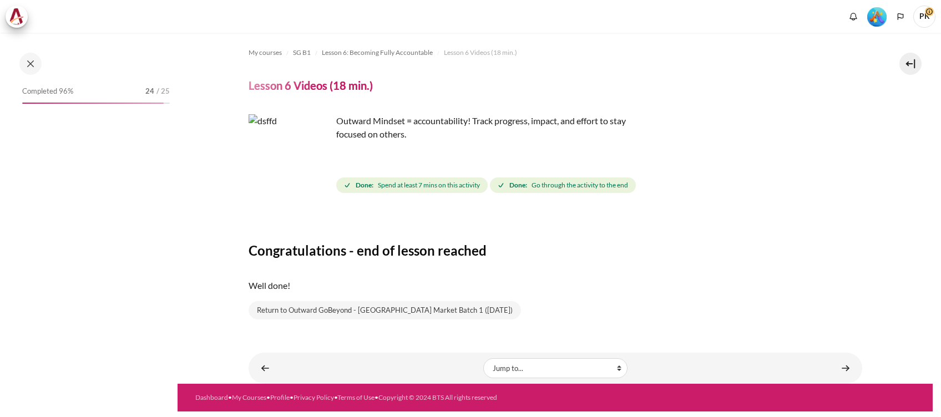
scroll to position [541, 0]
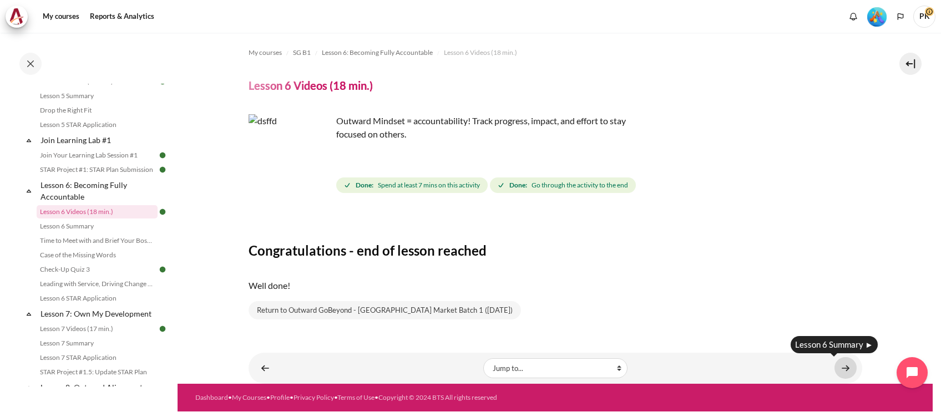
click at [848, 368] on link "Content" at bounding box center [845, 368] width 22 height 22
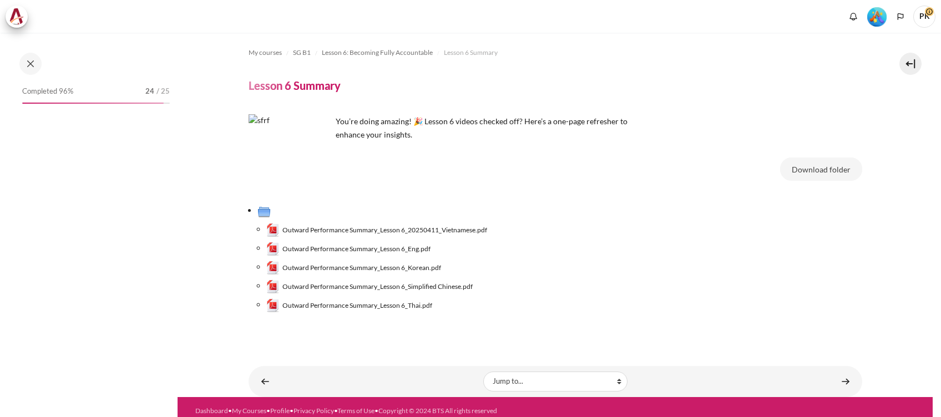
click at [834, 382] on link "Content" at bounding box center [845, 382] width 22 height 22
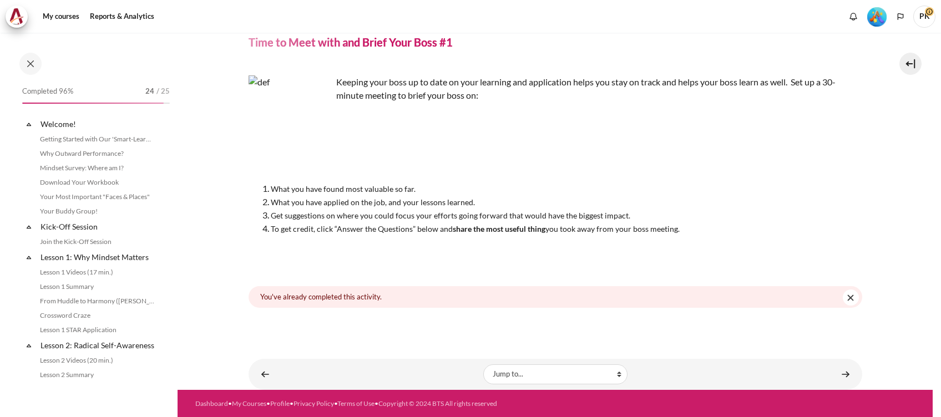
scroll to position [569, 0]
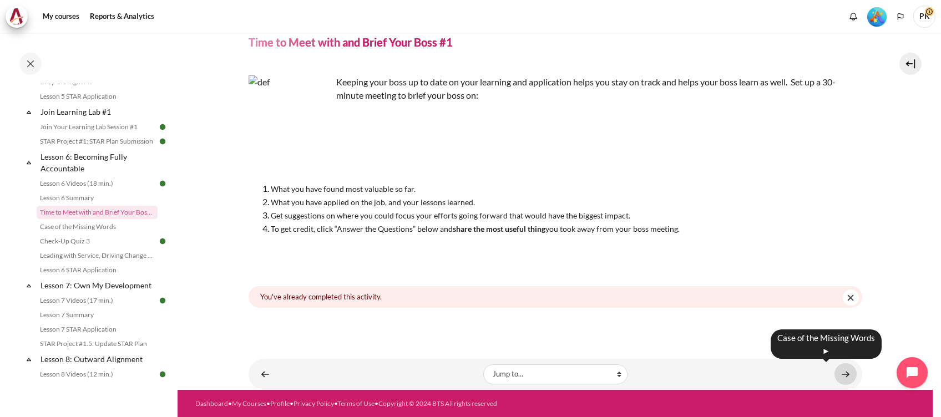
click at [837, 376] on link "Content" at bounding box center [845, 374] width 22 height 22
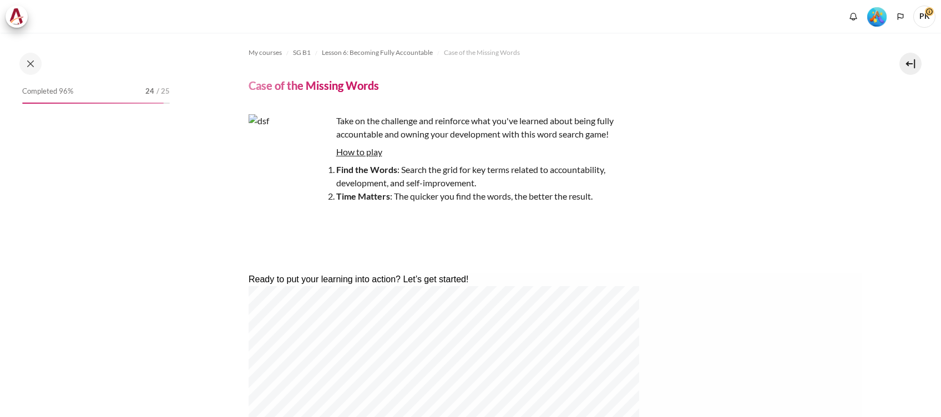
scroll to position [584, 0]
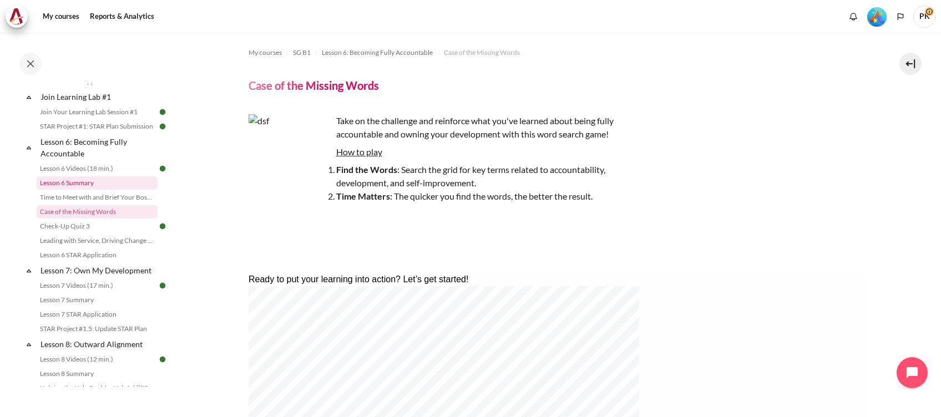
click at [87, 190] on link "Lesson 6 Summary" at bounding box center [97, 182] width 121 height 13
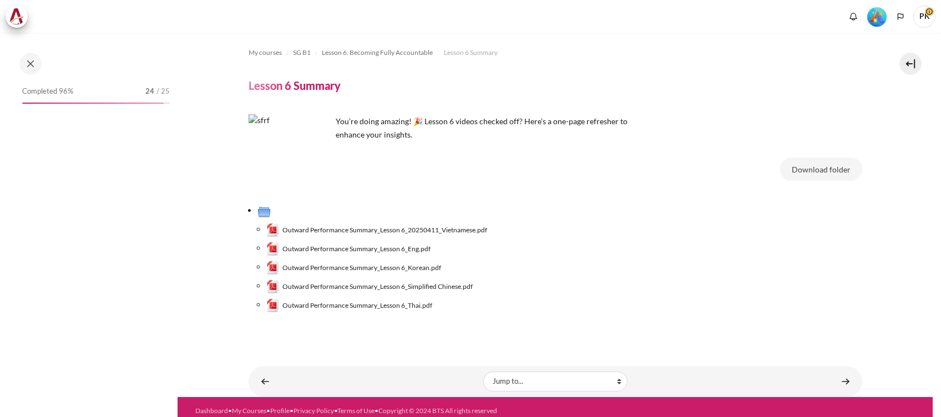
scroll to position [555, 0]
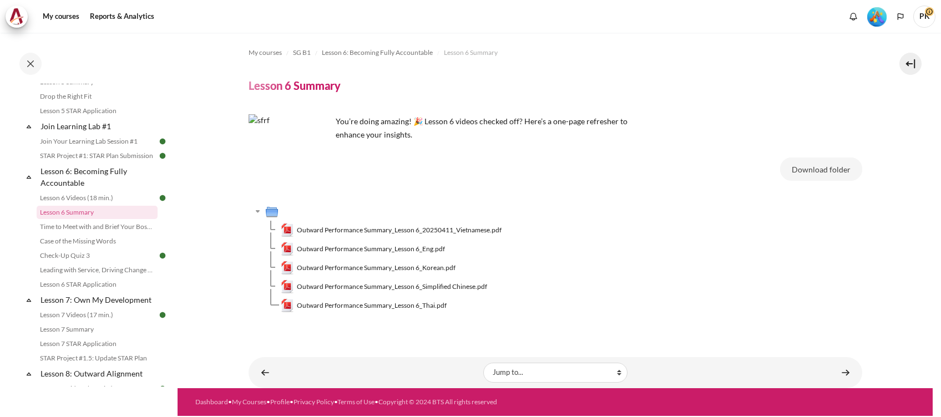
click at [834, 377] on div "Content" at bounding box center [845, 372] width 22 height 13
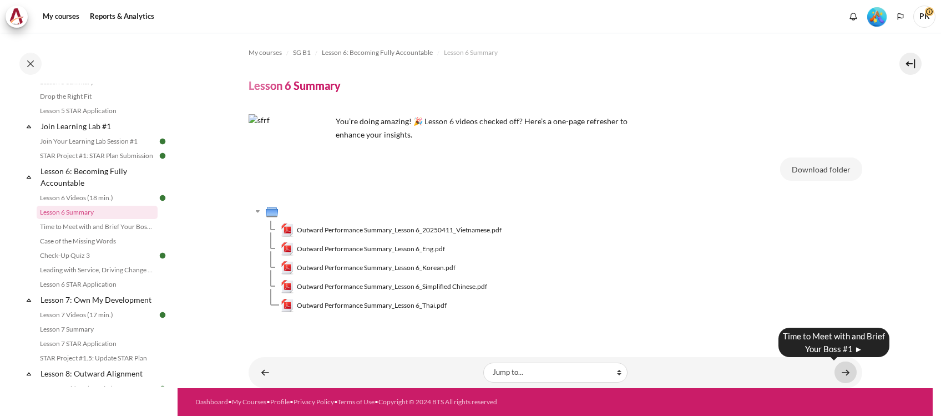
click at [846, 374] on link "Content" at bounding box center [845, 373] width 22 height 22
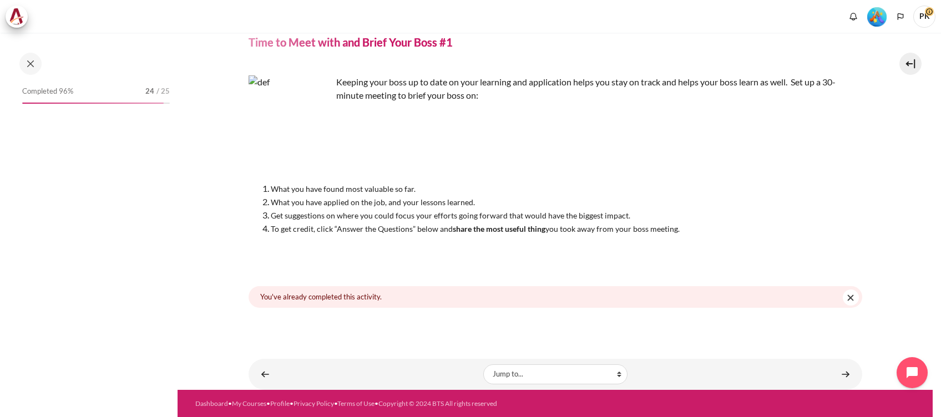
scroll to position [569, 0]
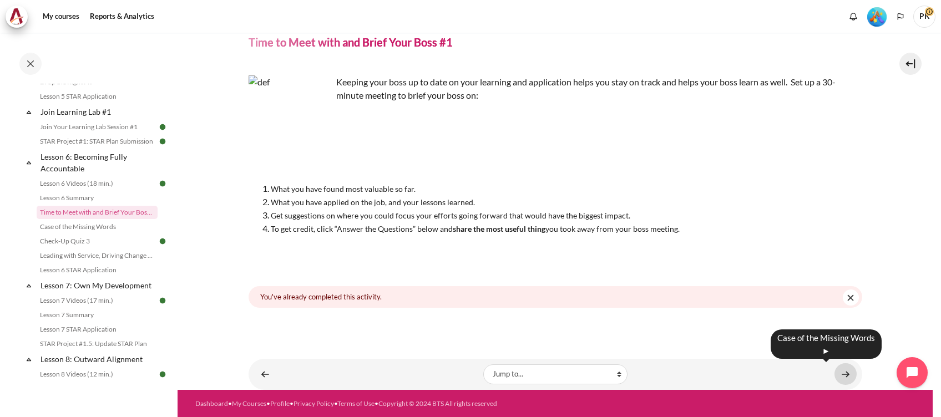
click at [843, 373] on link "Content" at bounding box center [845, 374] width 22 height 22
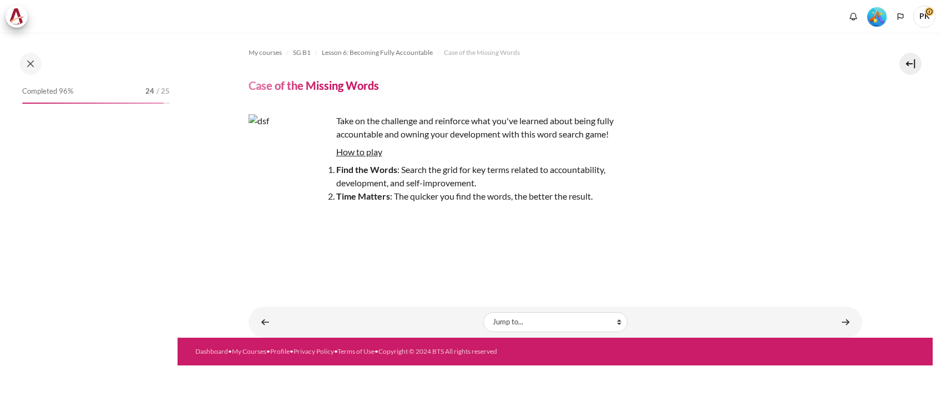
click at [843, 322] on link "Content" at bounding box center [845, 322] width 22 height 22
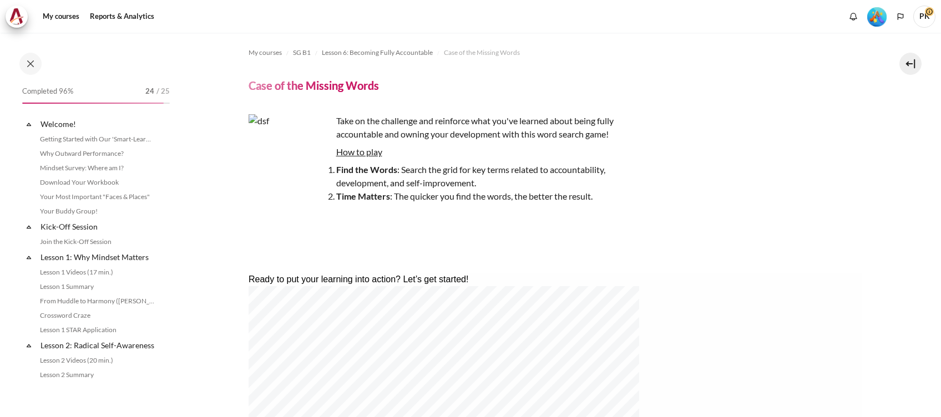
scroll to position [584, 0]
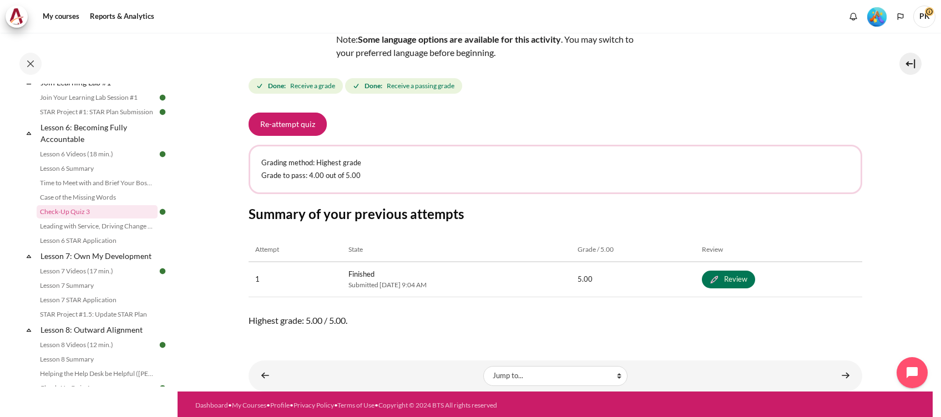
scroll to position [131, 0]
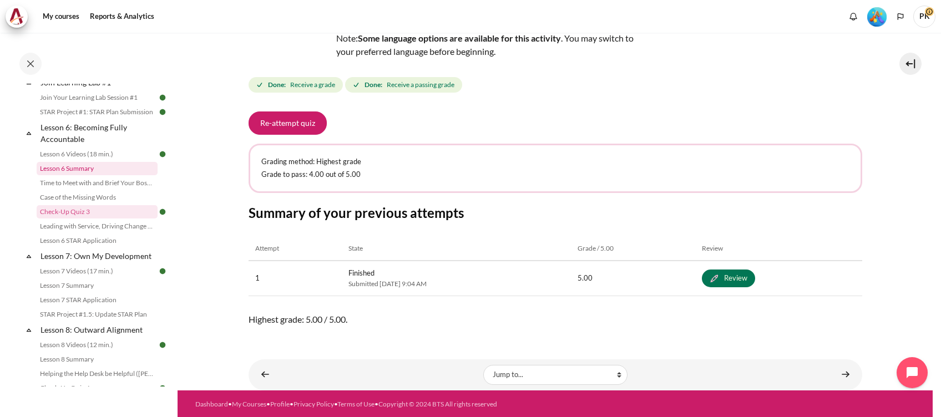
click at [70, 175] on link "Lesson 6 Summary" at bounding box center [97, 168] width 121 height 13
click at [71, 175] on link "Lesson 6 Summary" at bounding box center [97, 168] width 121 height 13
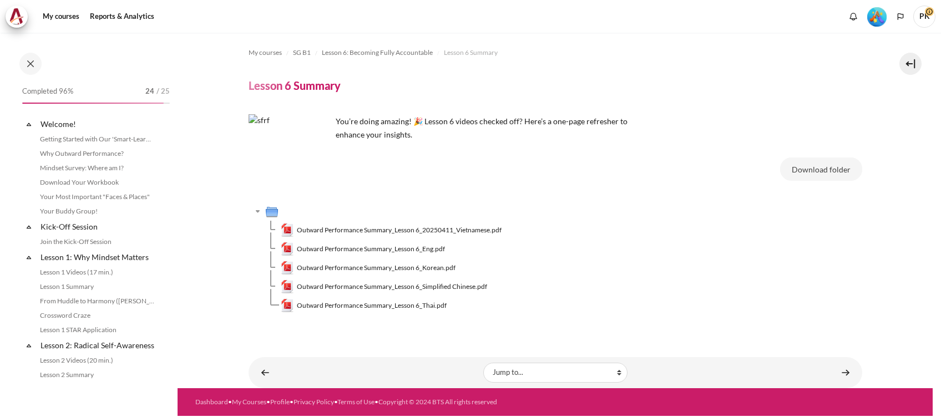
scroll to position [555, 0]
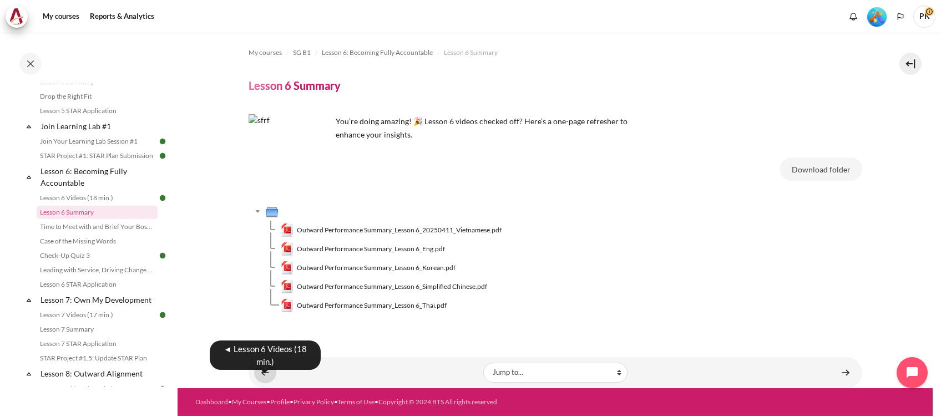
click at [267, 372] on link "Content" at bounding box center [265, 373] width 22 height 22
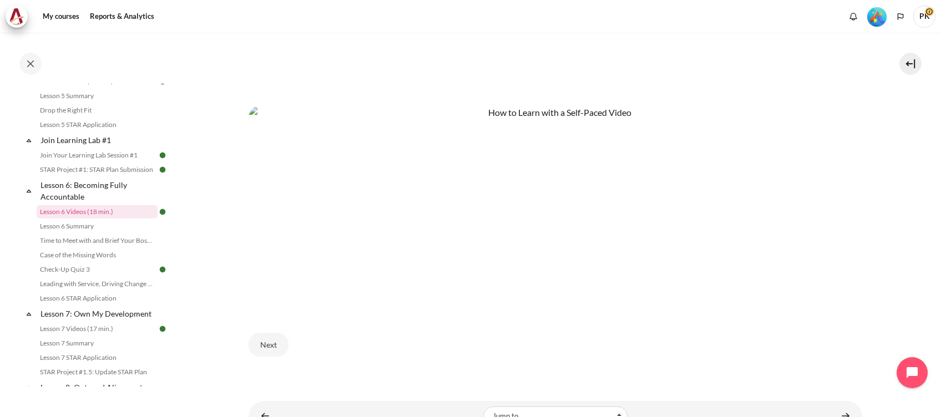
scroll to position [599, 0]
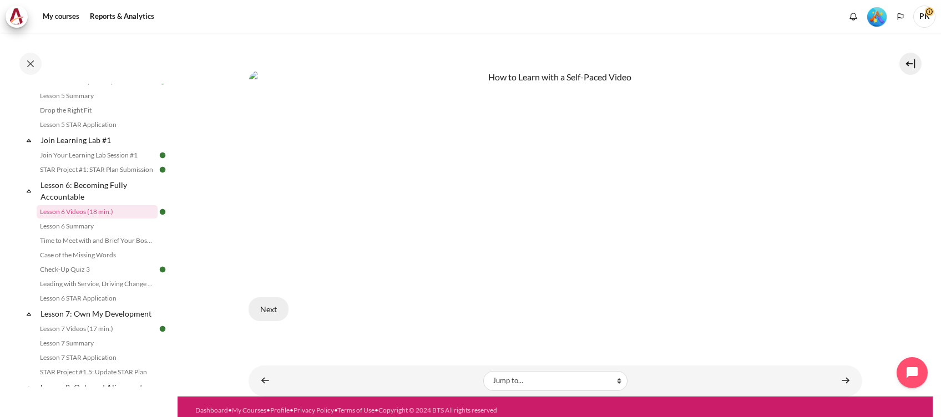
click at [265, 302] on button "Next" at bounding box center [268, 308] width 40 height 23
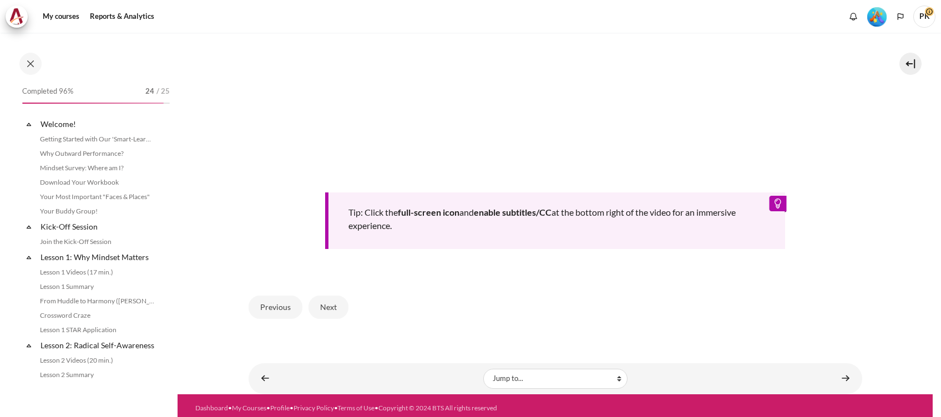
scroll to position [541, 0]
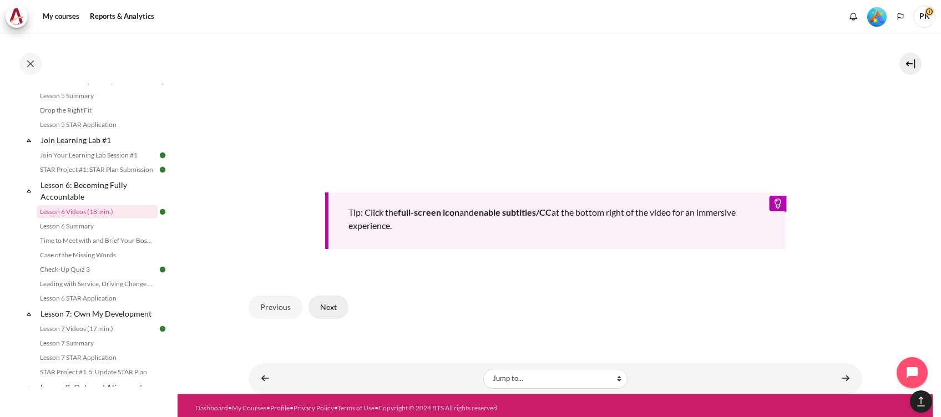
click at [327, 303] on button "Next" at bounding box center [328, 307] width 40 height 23
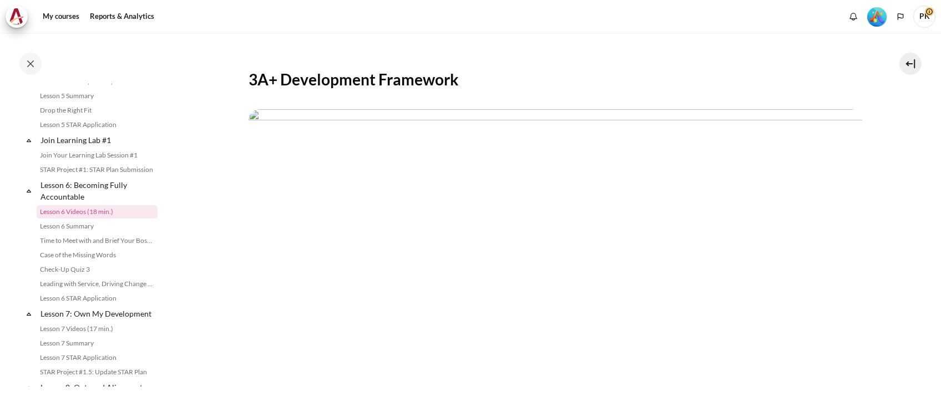
scroll to position [222, 0]
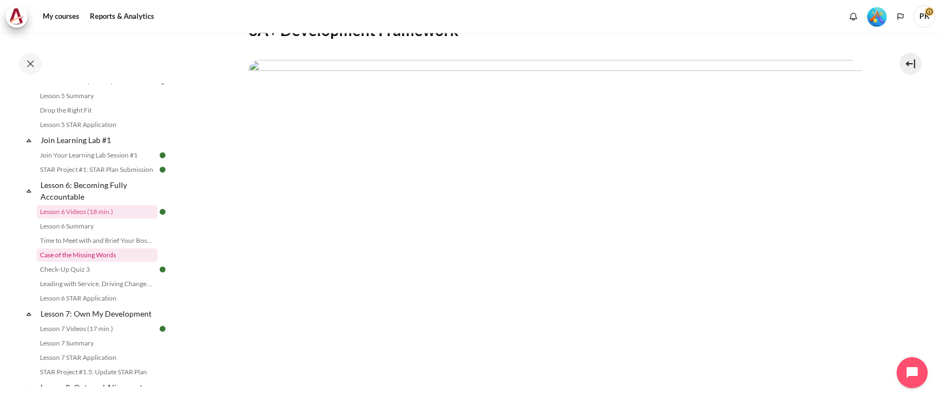
click at [104, 262] on link "Case of the Missing Words" at bounding box center [97, 254] width 121 height 13
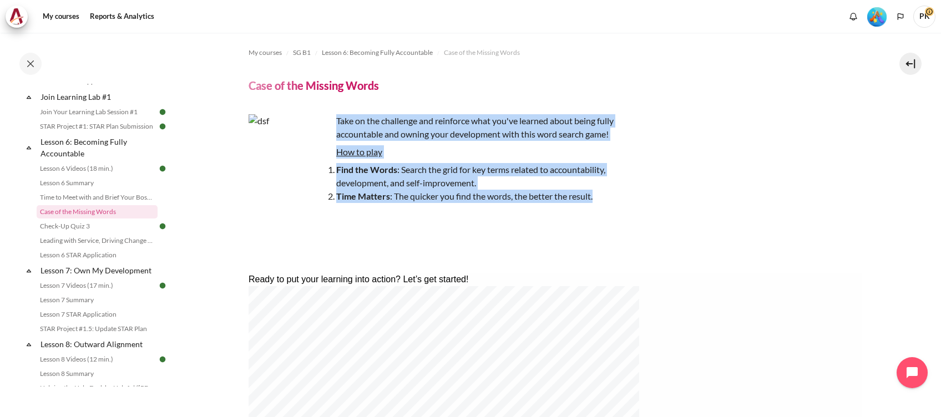
drag, startPoint x: 336, startPoint y: 121, endPoint x: 616, endPoint y: 200, distance: 291.4
click at [616, 200] on div "Take on the challenge and reinforce what you've learned about being fully accou…" at bounding box center [442, 185] width 388 height 142
copy div "Take on the challenge and reinforce what you've learned about being fully accou…"
click at [87, 233] on link "Check-Up Quiz 3" at bounding box center [97, 226] width 121 height 13
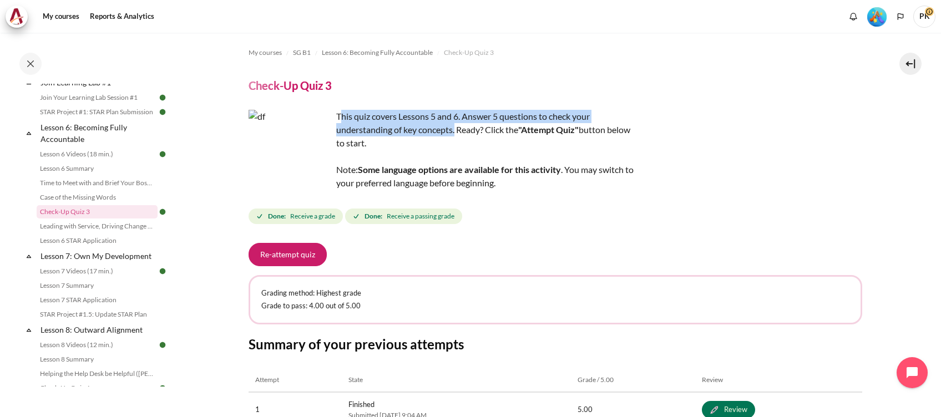
drag, startPoint x: 338, startPoint y: 115, endPoint x: 456, endPoint y: 135, distance: 119.3
click at [456, 135] on div "This quiz covers Lessons 5 and 6. Answer 5 questions to check your understandin…" at bounding box center [442, 150] width 388 height 80
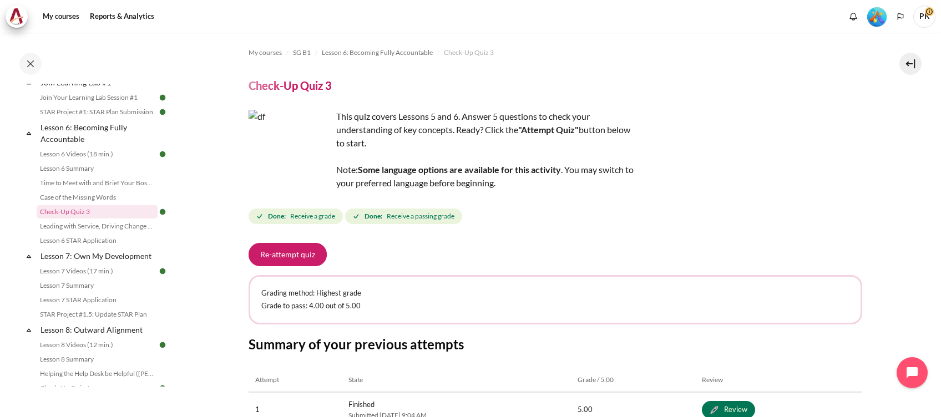
drag, startPoint x: 456, startPoint y: 135, endPoint x: 394, endPoint y: 144, distance: 62.8
click at [418, 171] on strong "Some language options are available for this activity" at bounding box center [459, 169] width 203 height 11
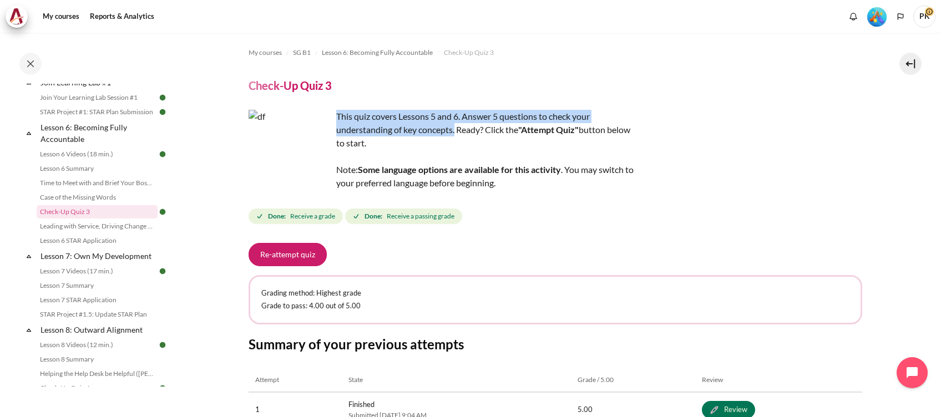
drag, startPoint x: 337, startPoint y: 113, endPoint x: 454, endPoint y: 129, distance: 118.1
click at [454, 129] on div "This quiz covers Lessons 5 and 6. Answer 5 questions to check your understandin…" at bounding box center [442, 150] width 388 height 80
copy div "This quiz covers Lessons 5 and 6. Answer 5 questions to check your understandin…"
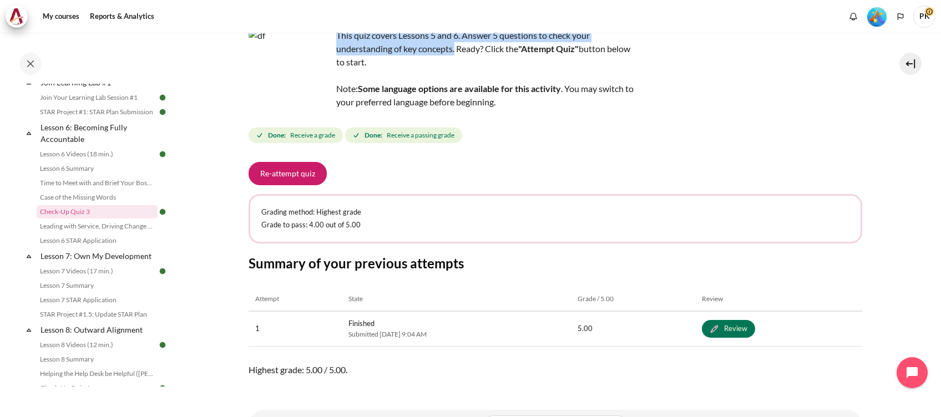
scroll to position [131, 0]
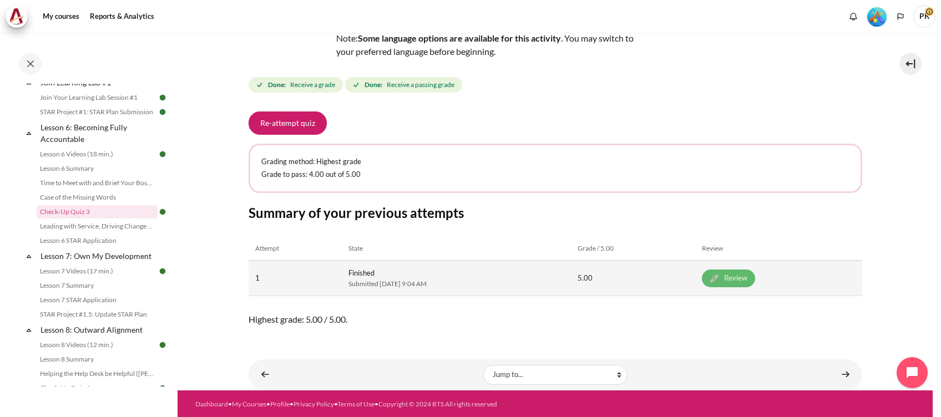
click at [742, 279] on link "Review" at bounding box center [728, 279] width 53 height 18
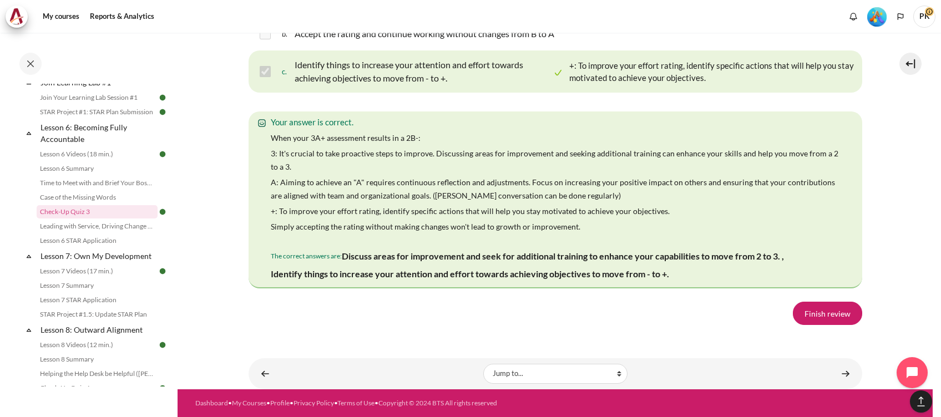
scroll to position [2072, 0]
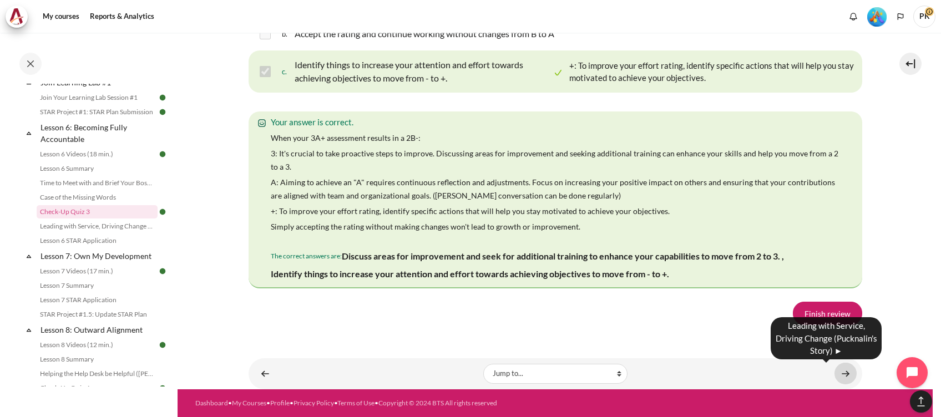
click at [839, 376] on link "Content" at bounding box center [845, 374] width 22 height 22
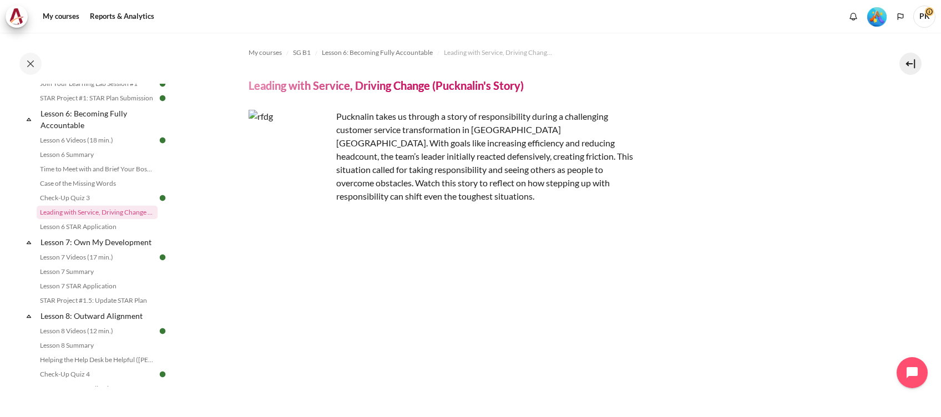
scroll to position [212, 0]
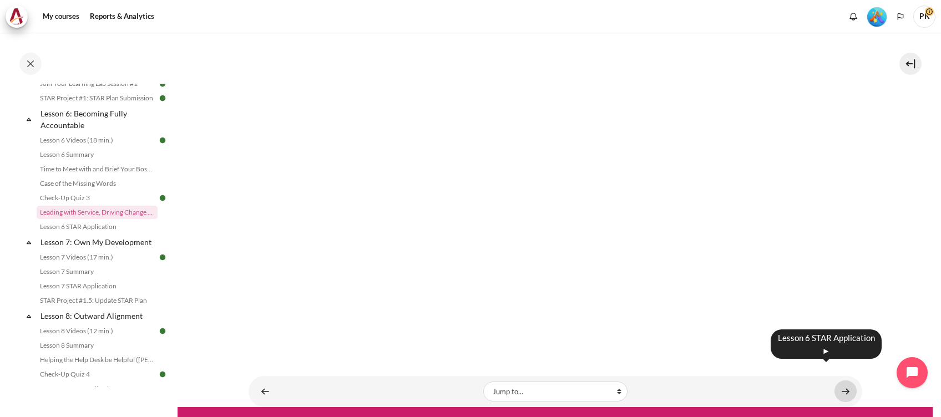
click at [839, 380] on link "Content" at bounding box center [845, 391] width 22 height 22
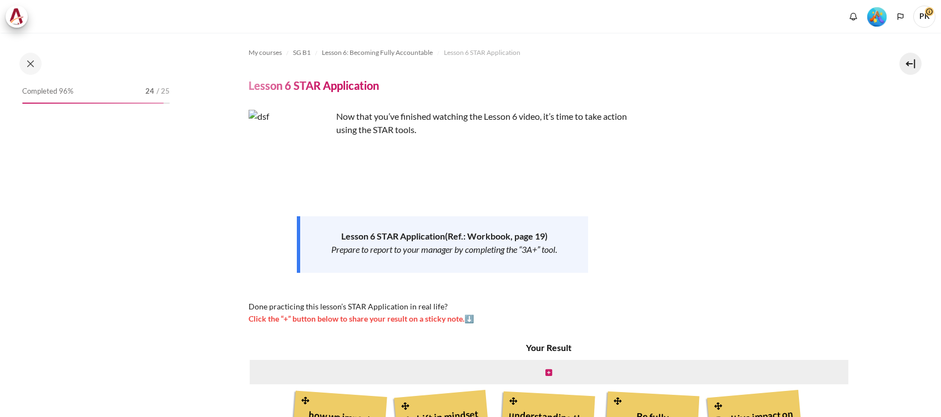
scroll to position [222, 0]
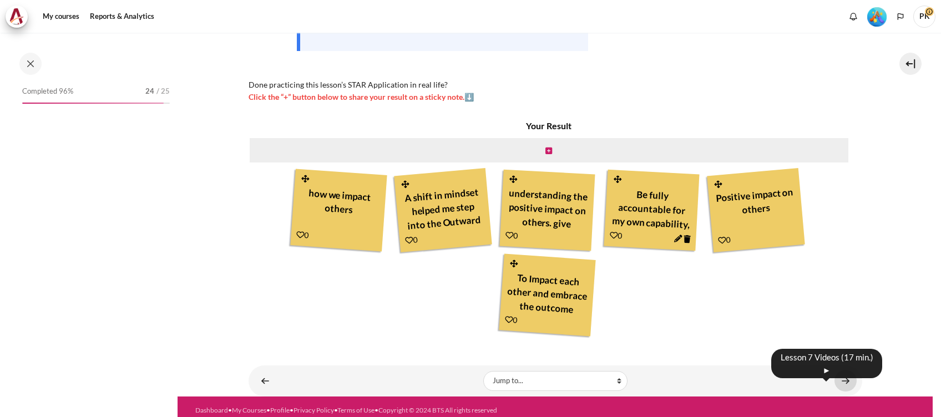
click at [840, 380] on link "Content" at bounding box center [845, 381] width 22 height 22
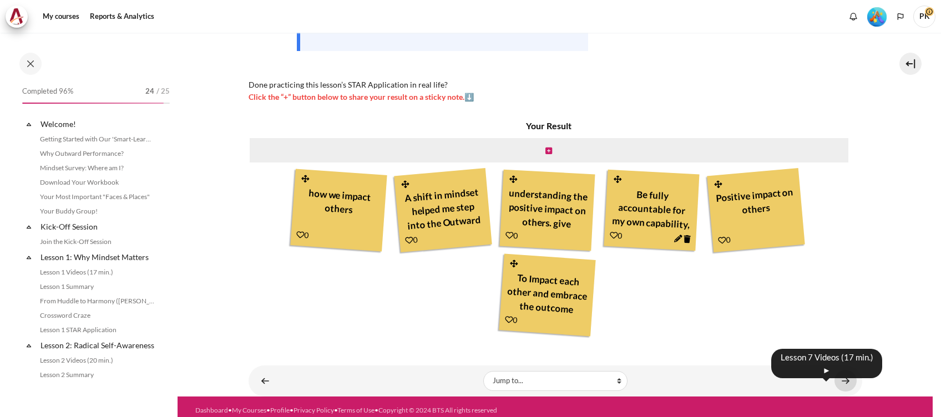
scroll to position [627, 0]
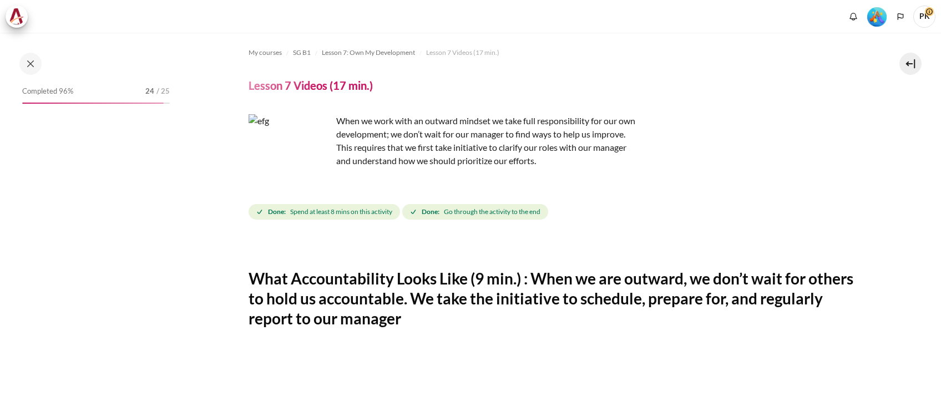
scroll to position [669, 0]
